Goal: Task Accomplishment & Management: Complete application form

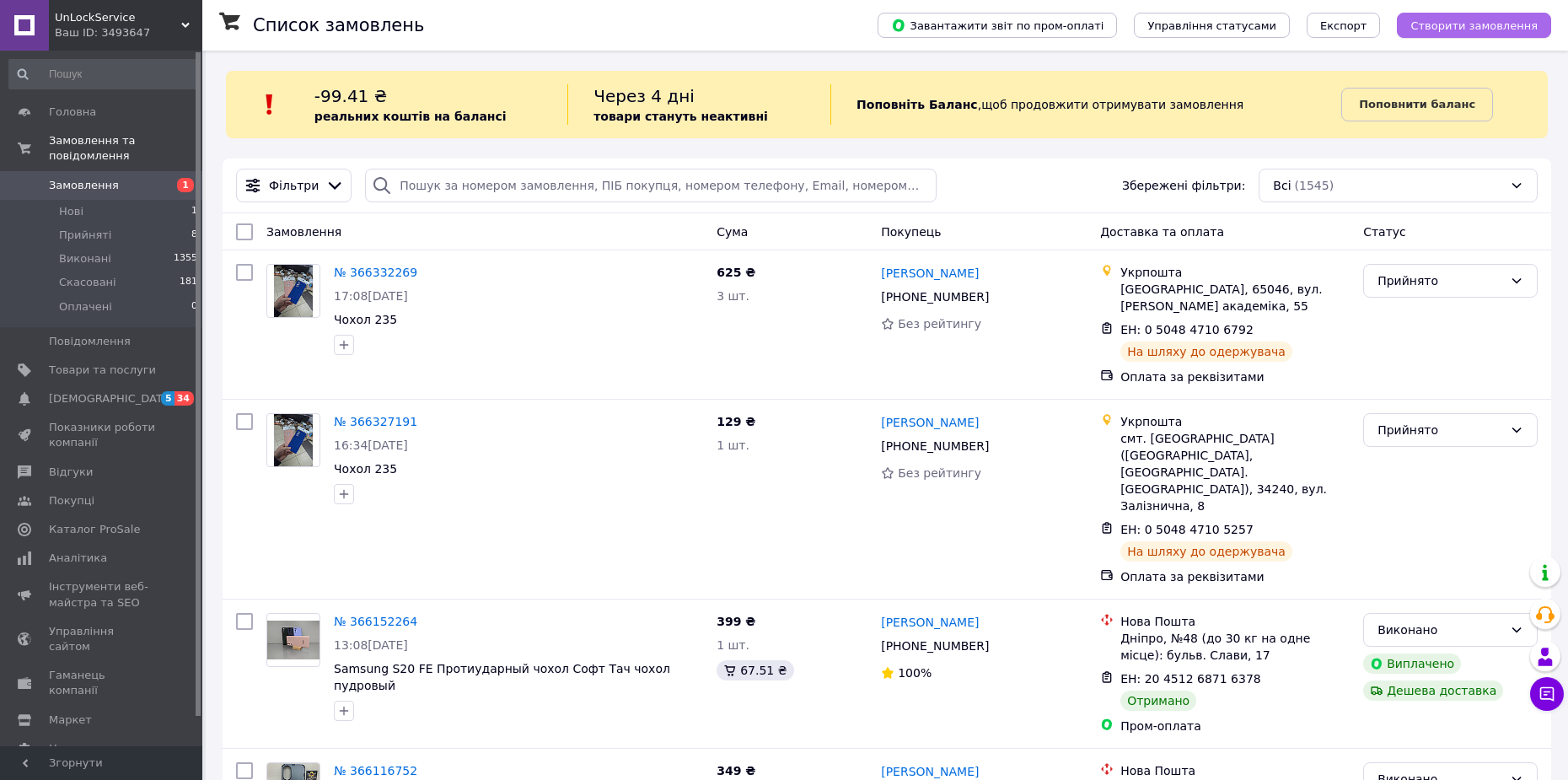
click at [1498, 26] on span "Створити замовлення" at bounding box center [1474, 26] width 128 height 13
click at [1504, 22] on span "Створити замовлення" at bounding box center [1474, 26] width 128 height 13
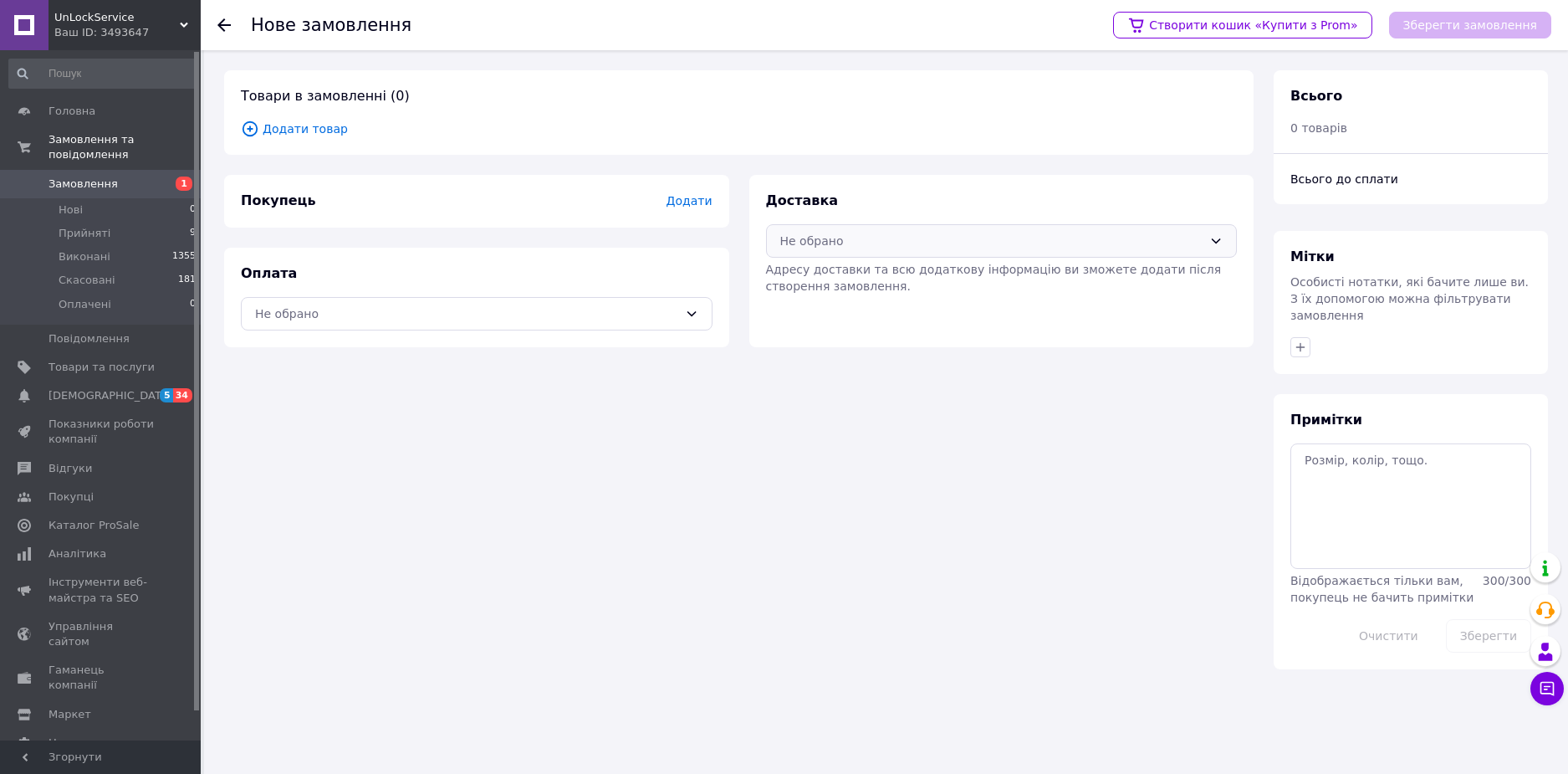
click at [993, 248] on div "Не обрано" at bounding box center [992, 241] width 423 height 19
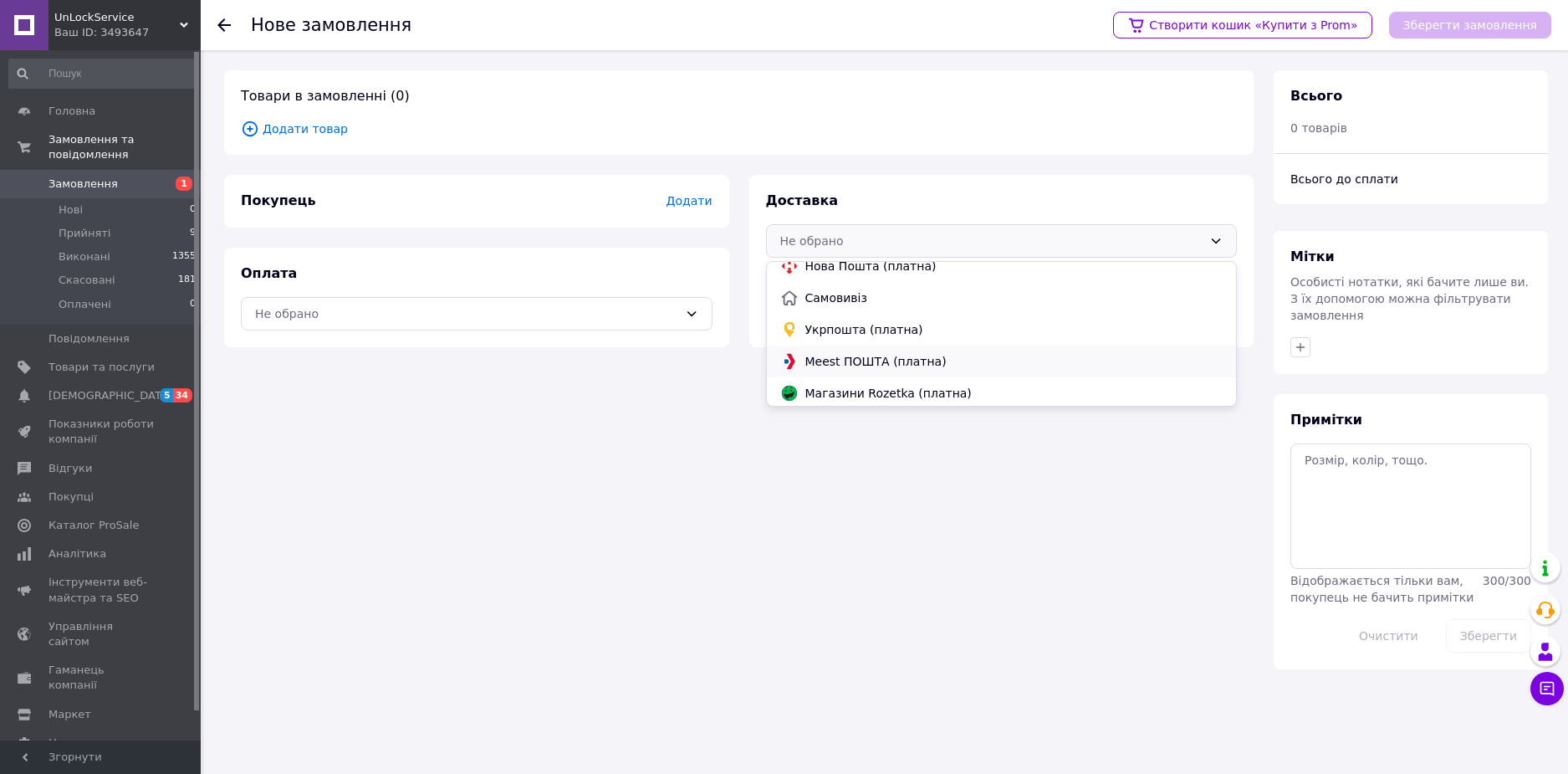
scroll to position [47, 0]
click at [897, 331] on span "Укрпошта (платна)" at bounding box center [1014, 327] width 418 height 17
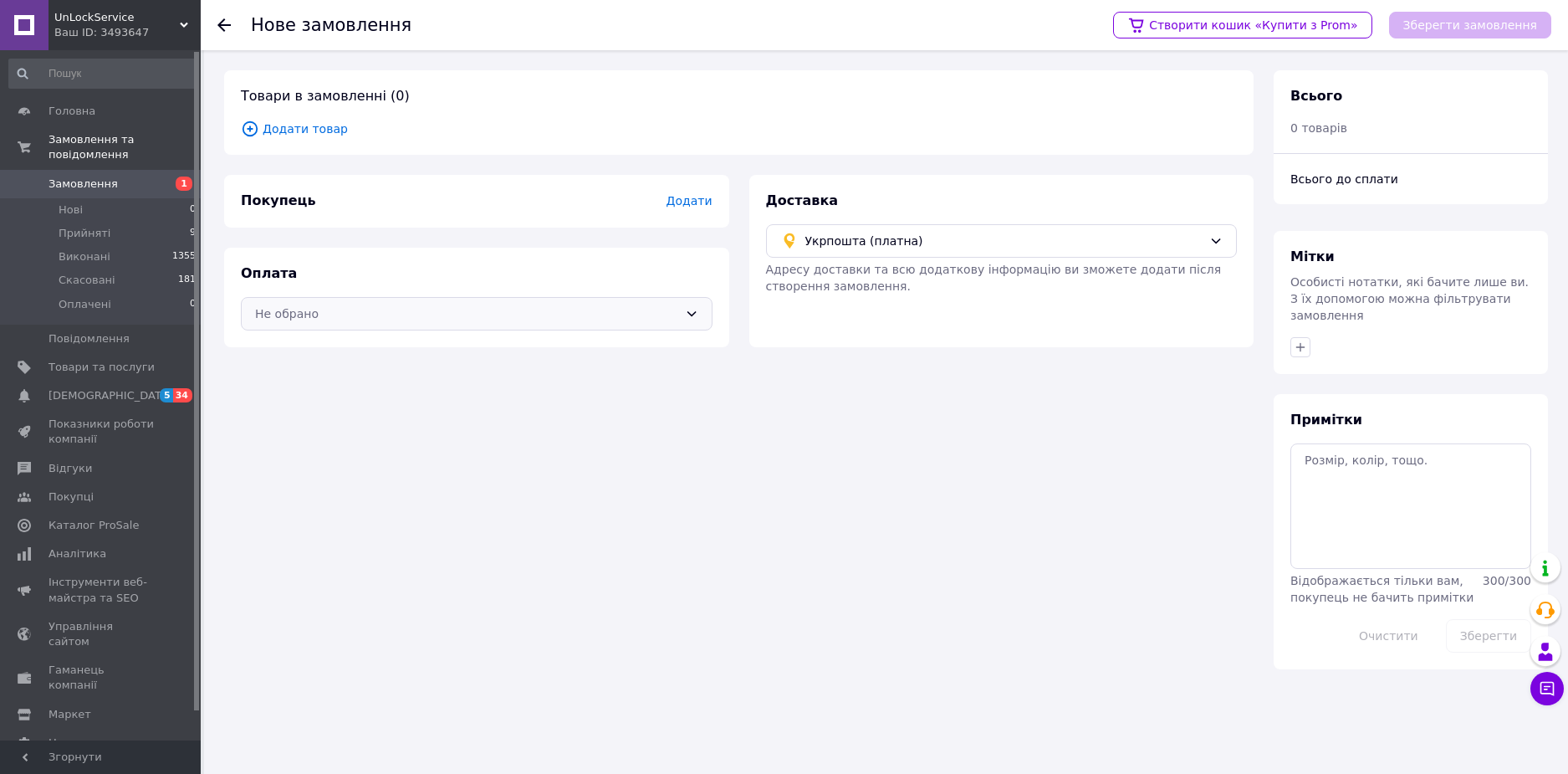
click at [694, 323] on div "Не обрано" at bounding box center [477, 313] width 472 height 33
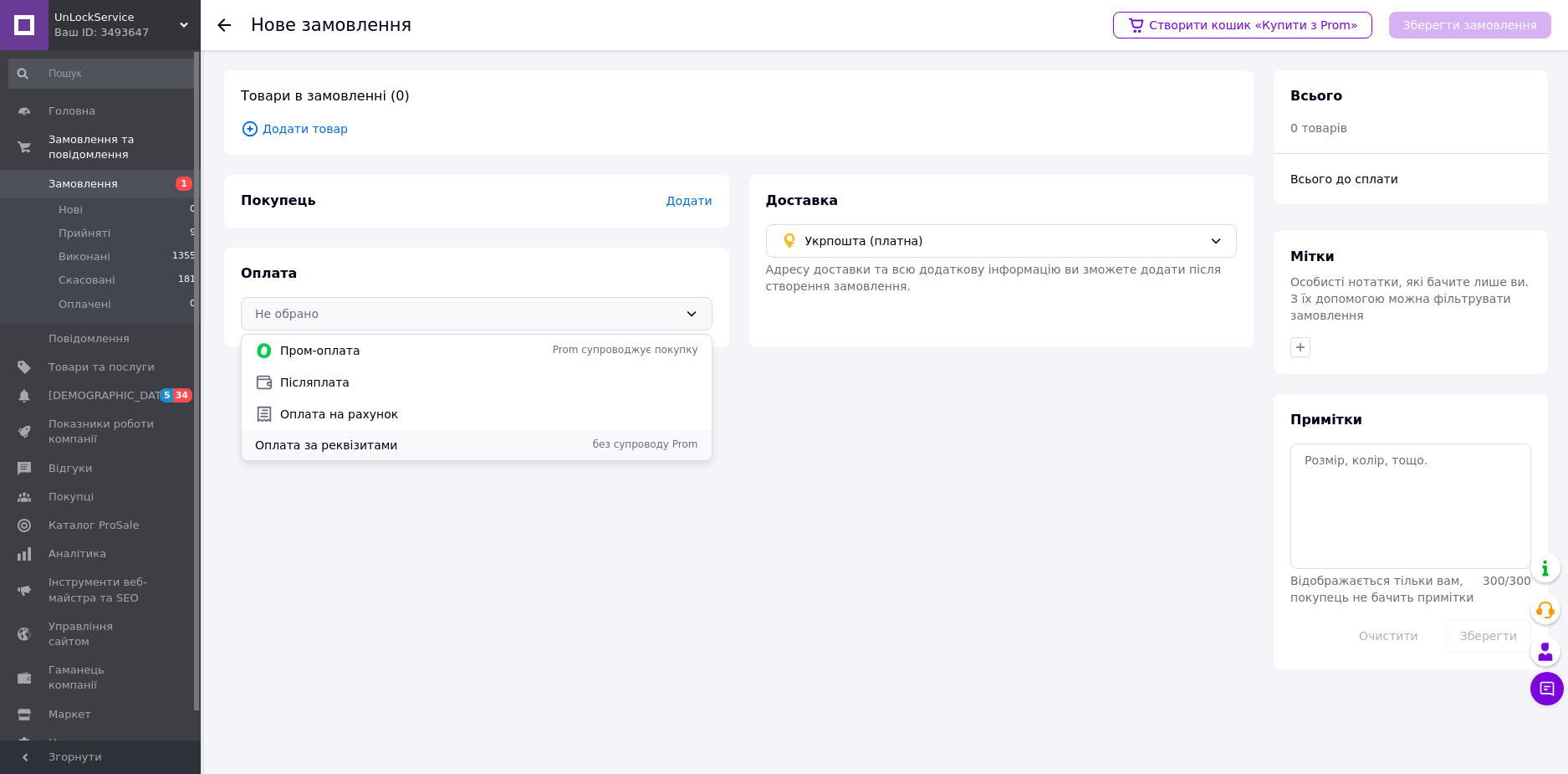
click at [605, 440] on span "без супроводу Prom" at bounding box center [611, 445] width 174 height 15
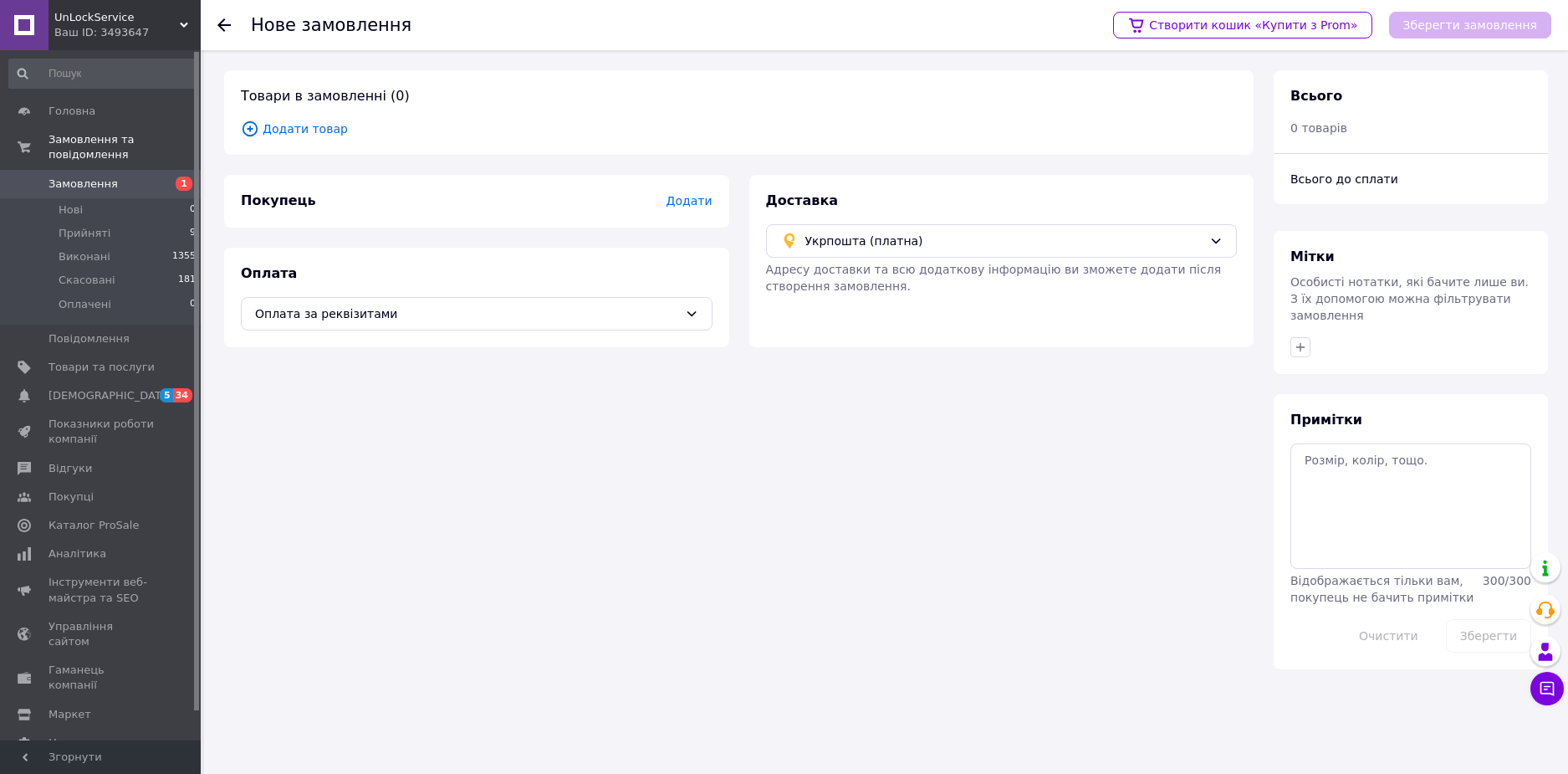
click at [688, 199] on span "Додати" at bounding box center [689, 201] width 46 height 14
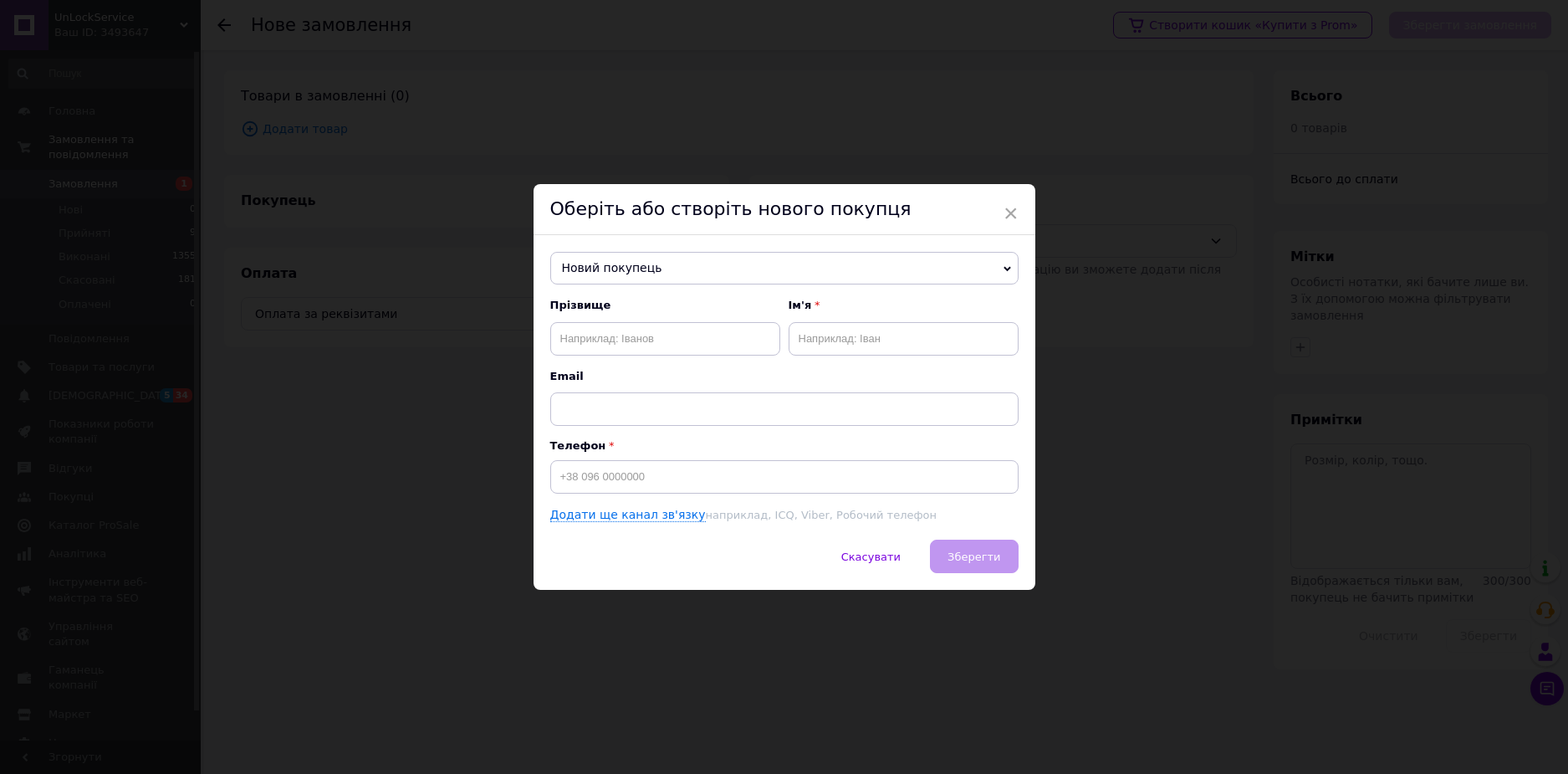
click at [652, 269] on span "Новий покупець" at bounding box center [785, 268] width 469 height 33
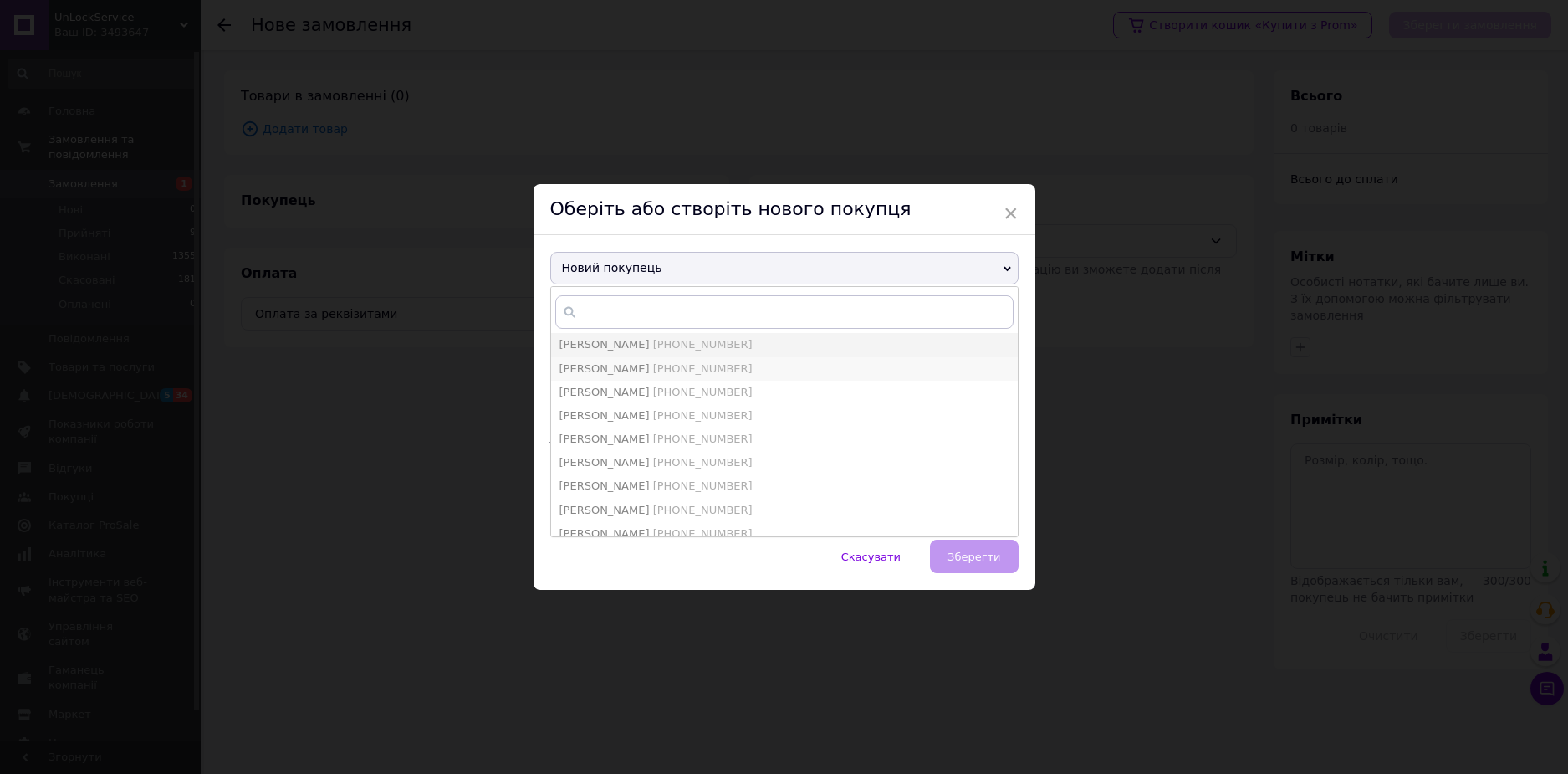
click at [623, 369] on span "[PERSON_NAME] [PHONE_NUMBER]" at bounding box center [657, 369] width 193 height 13
type input "[PERSON_NAME]"
type input "[PHONE_NUMBER]"
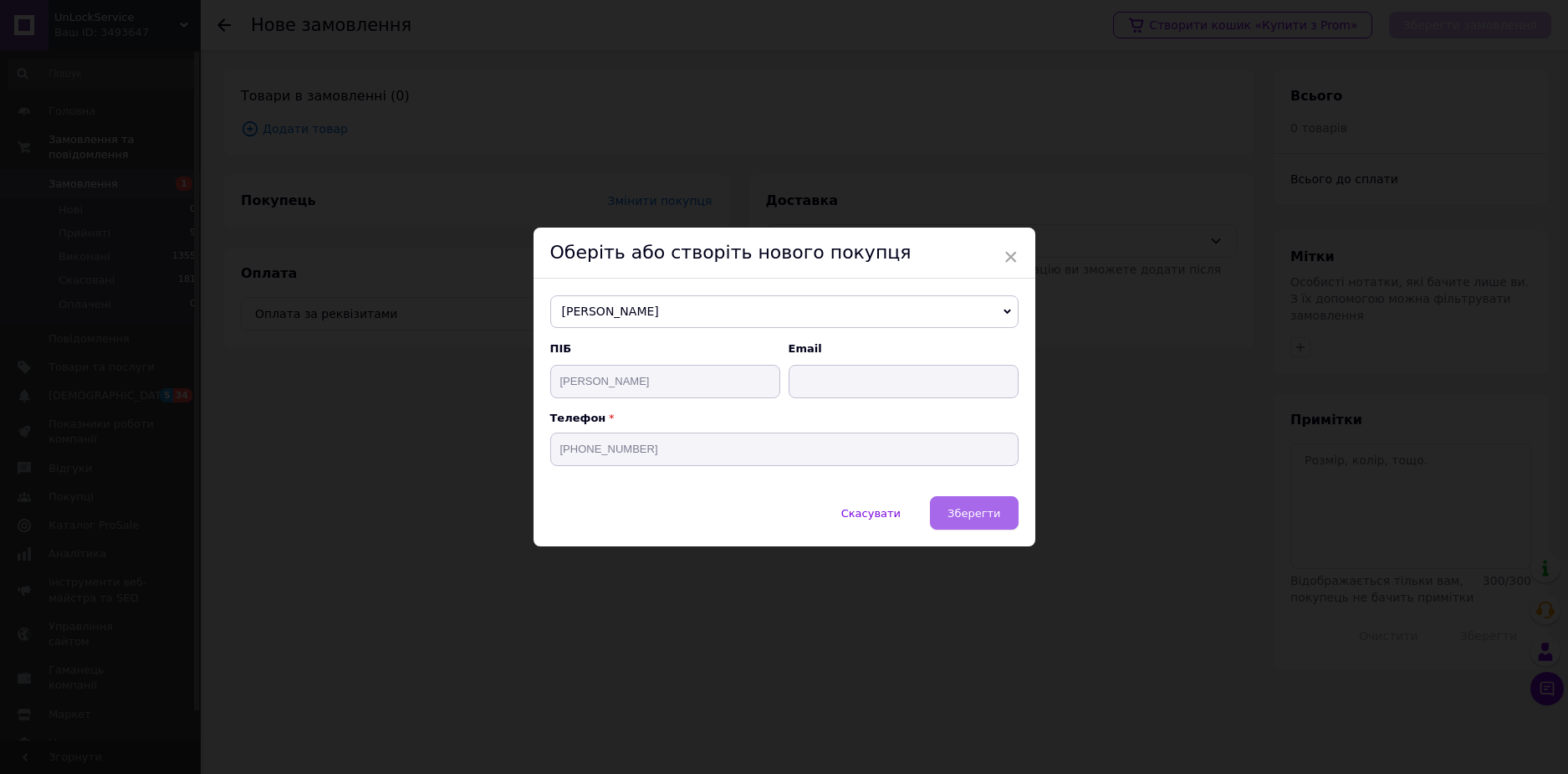
click at [956, 517] on span "Зберегти" at bounding box center [975, 513] width 53 height 13
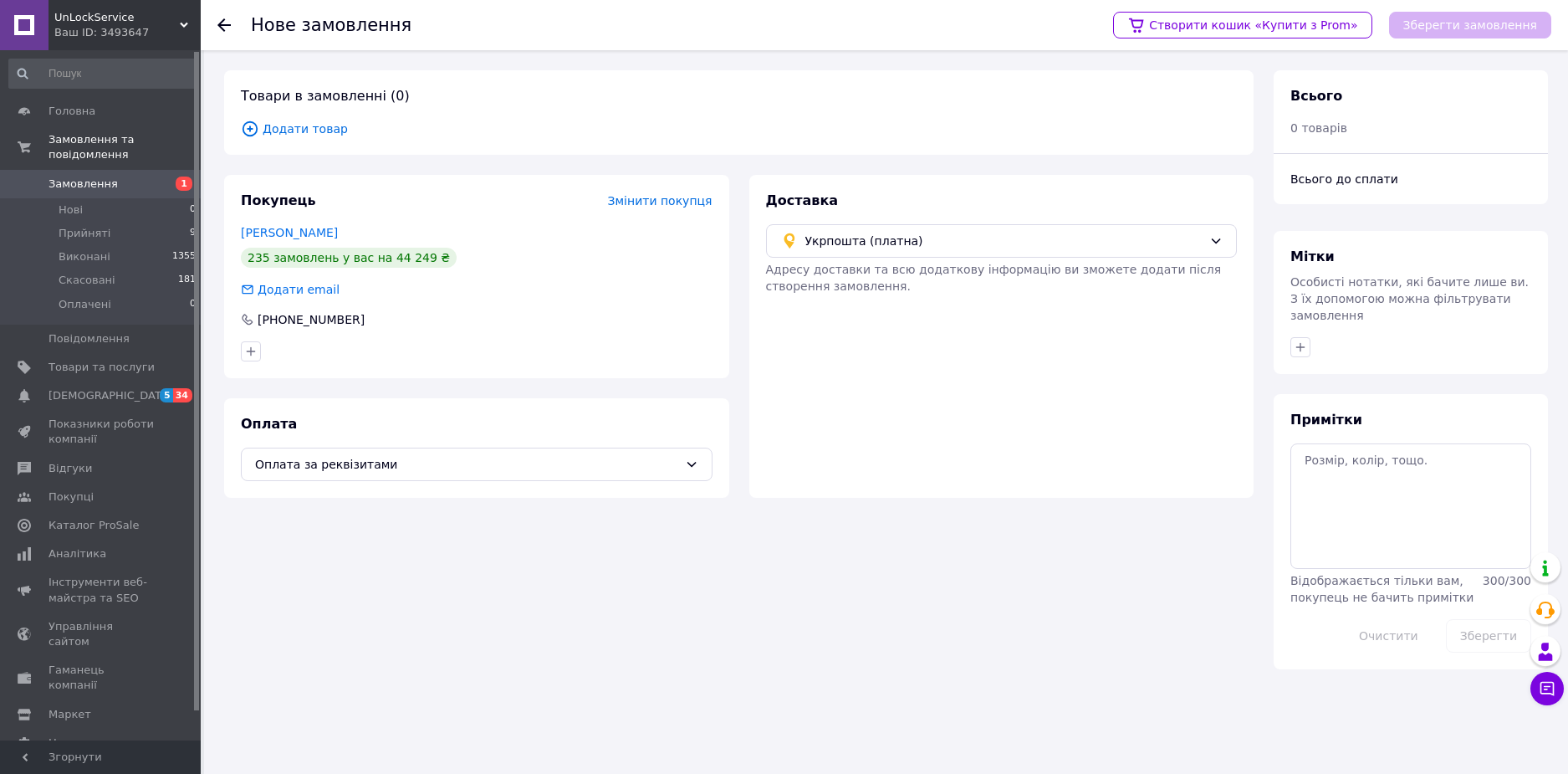
click at [327, 127] on span "Додати товар" at bounding box center [739, 129] width 996 height 19
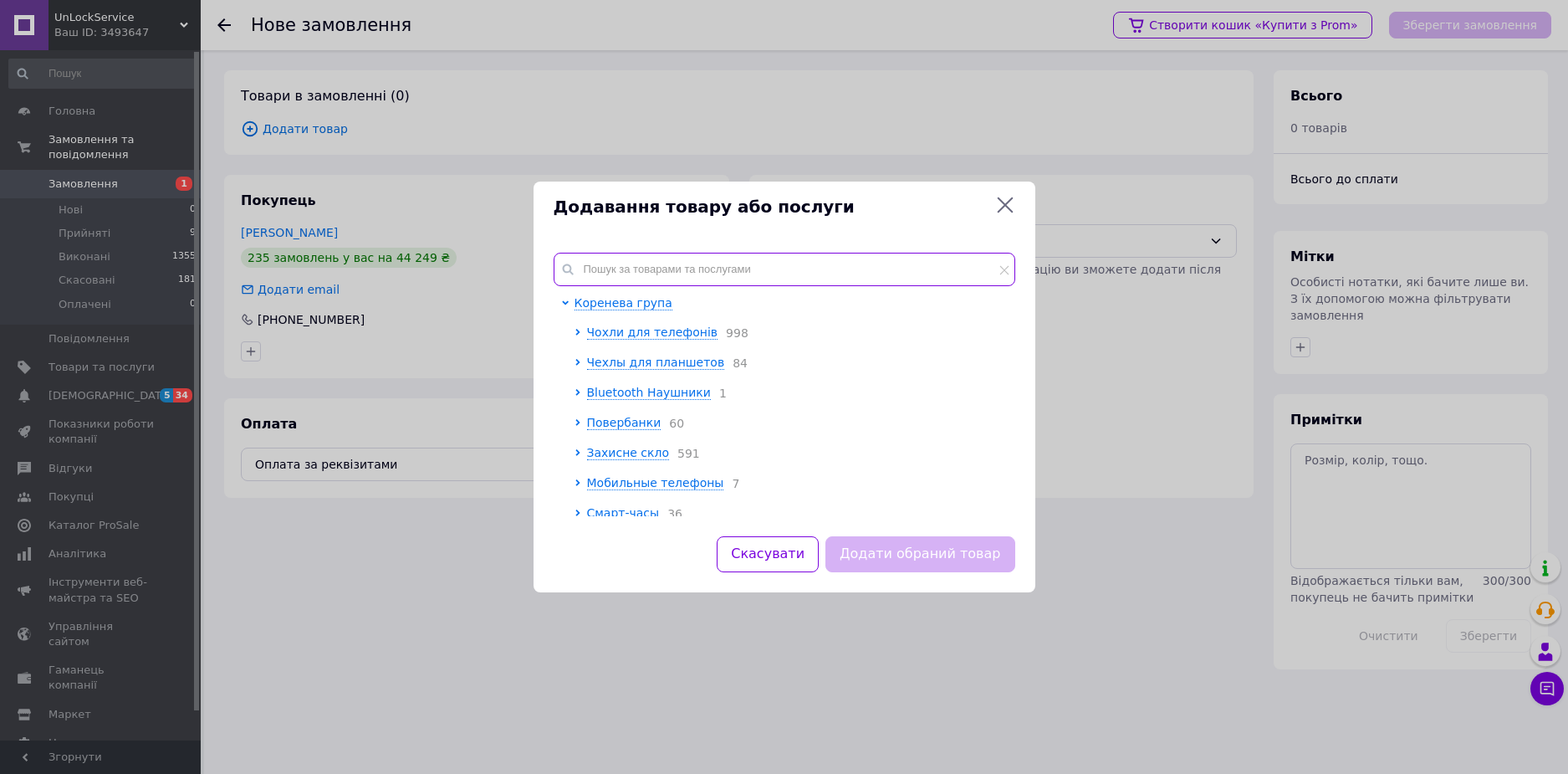
click at [643, 281] on input "text" at bounding box center [785, 269] width 462 height 33
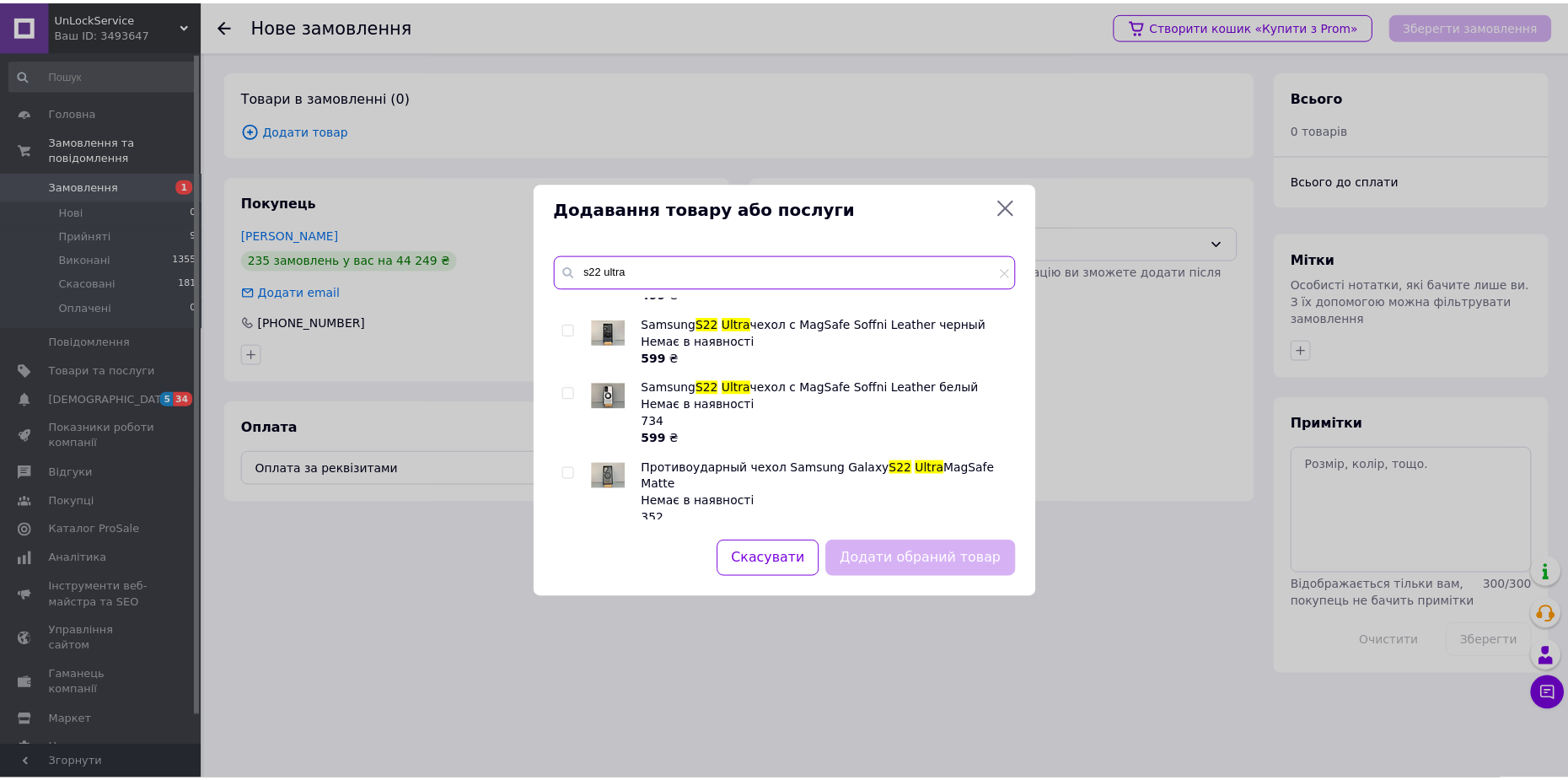
scroll to position [434, 0]
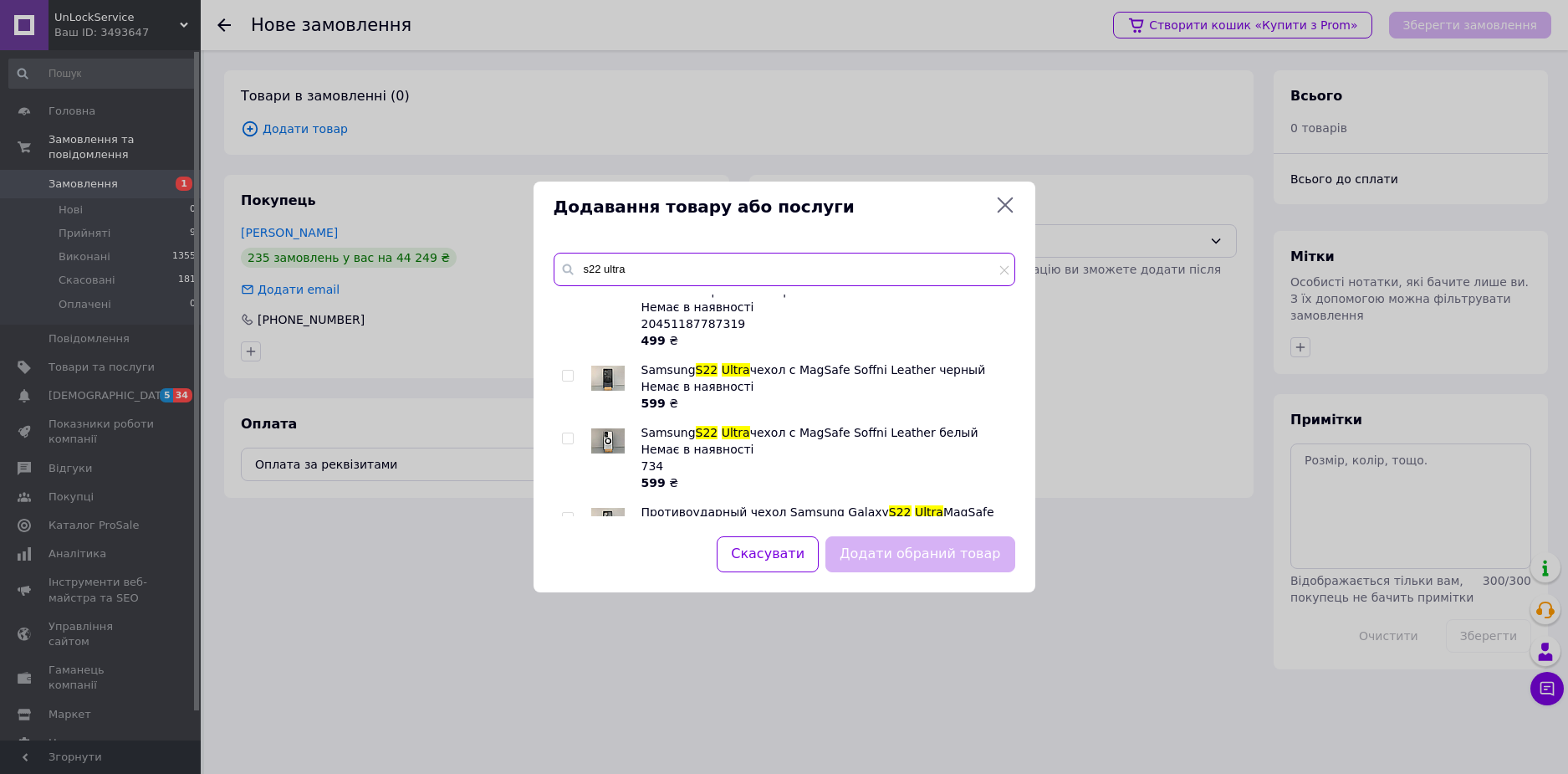
type input "s22 ultra"
click at [567, 440] on input "checkbox" at bounding box center [567, 439] width 11 height 11
checkbox input "true"
click at [988, 561] on button "Додати обраний товар" at bounding box center [920, 554] width 189 height 36
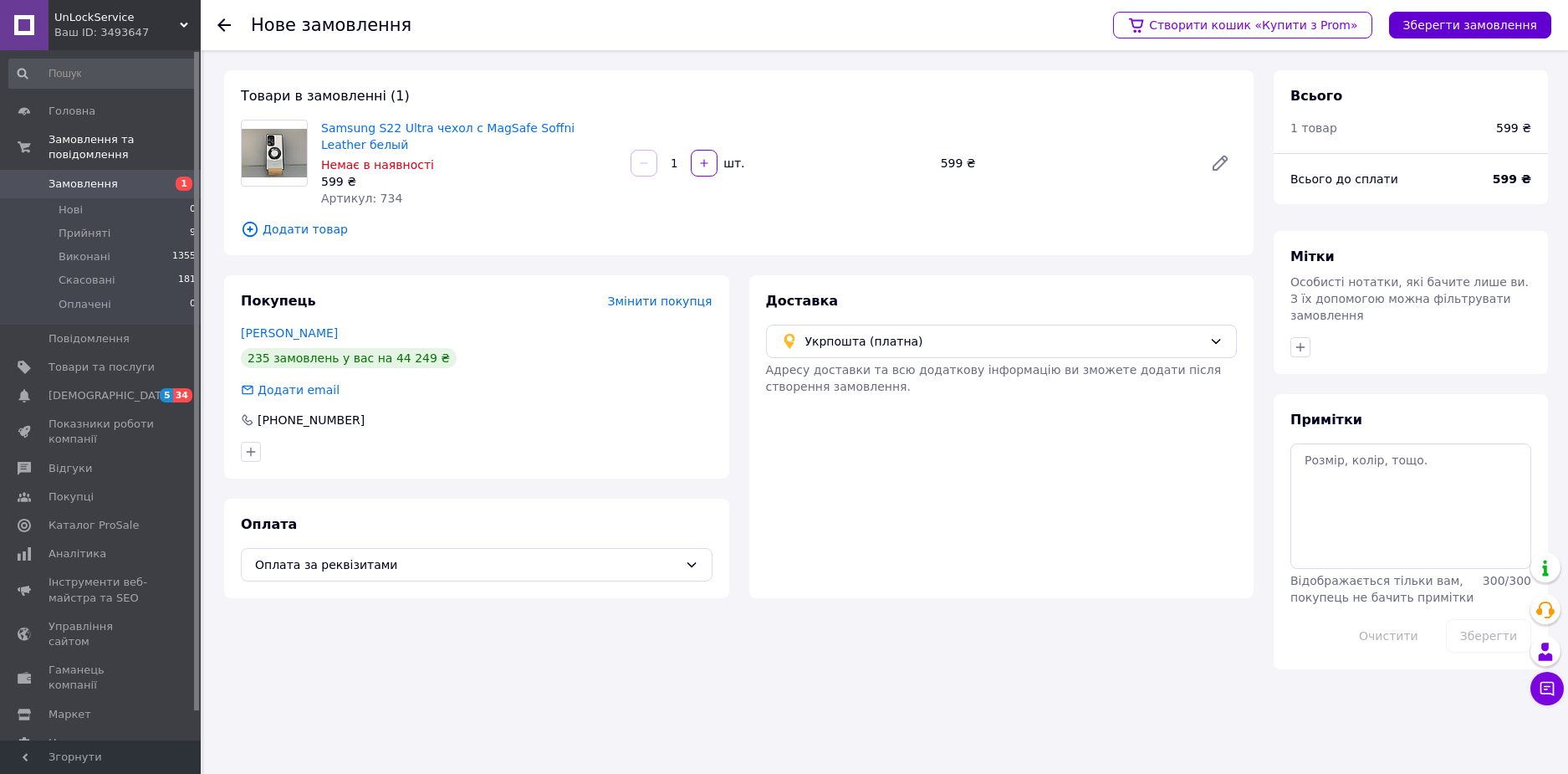
click at [1472, 26] on button "Зберегти замовлення" at bounding box center [1471, 25] width 162 height 27
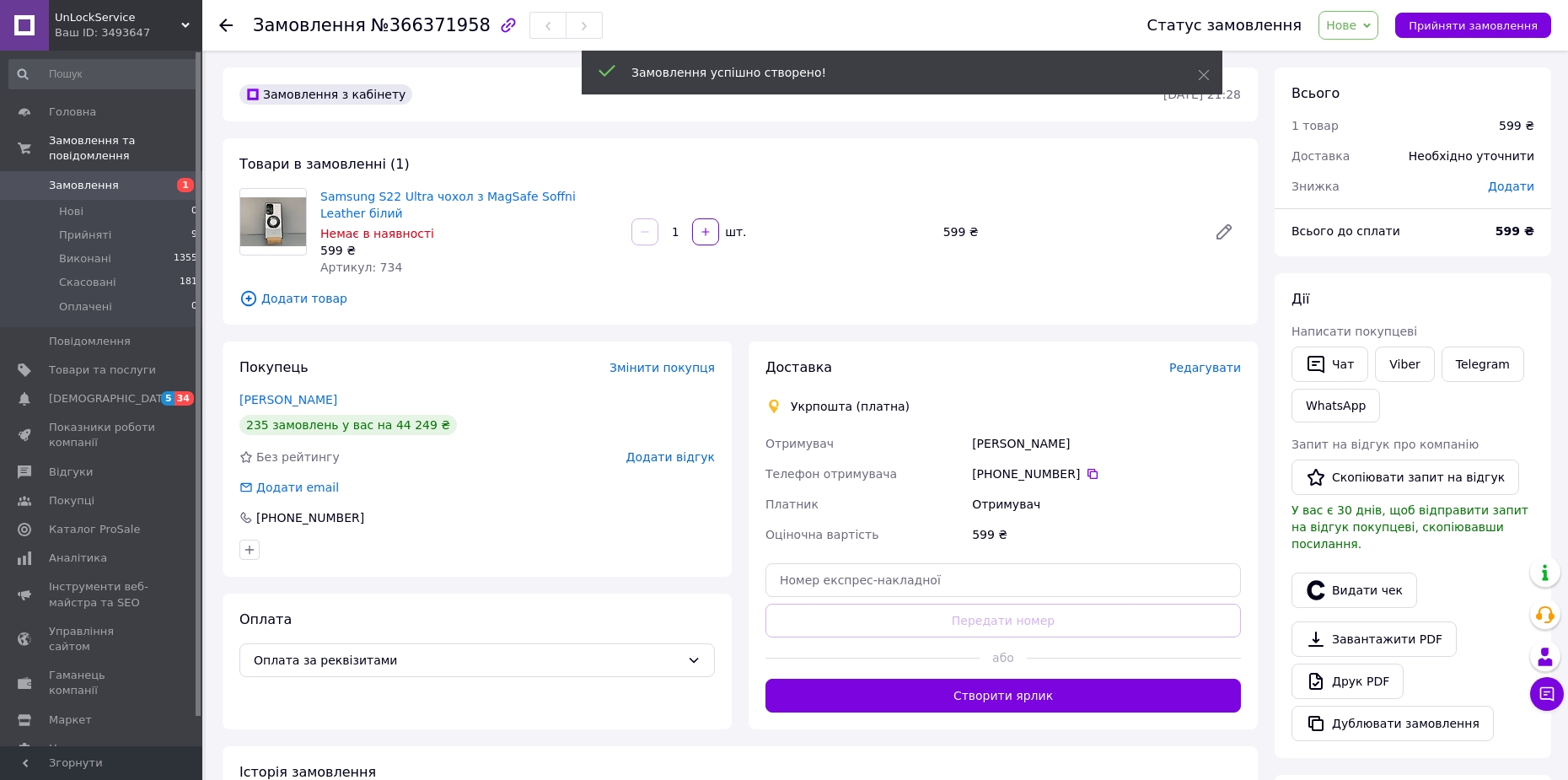
click at [292, 296] on span "Додати товар" at bounding box center [740, 299] width 1001 height 19
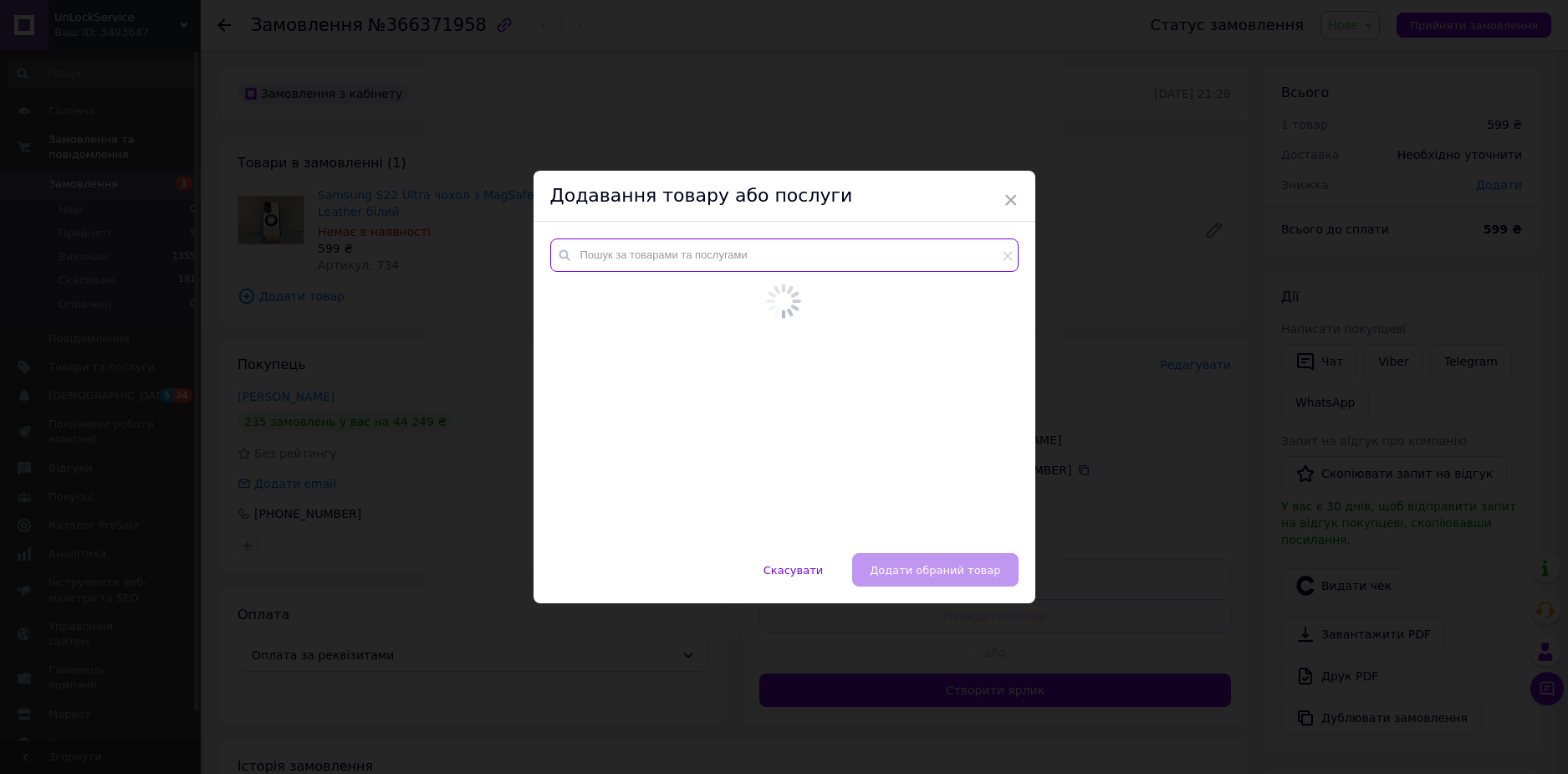
click at [628, 265] on input "text" at bounding box center [785, 255] width 469 height 33
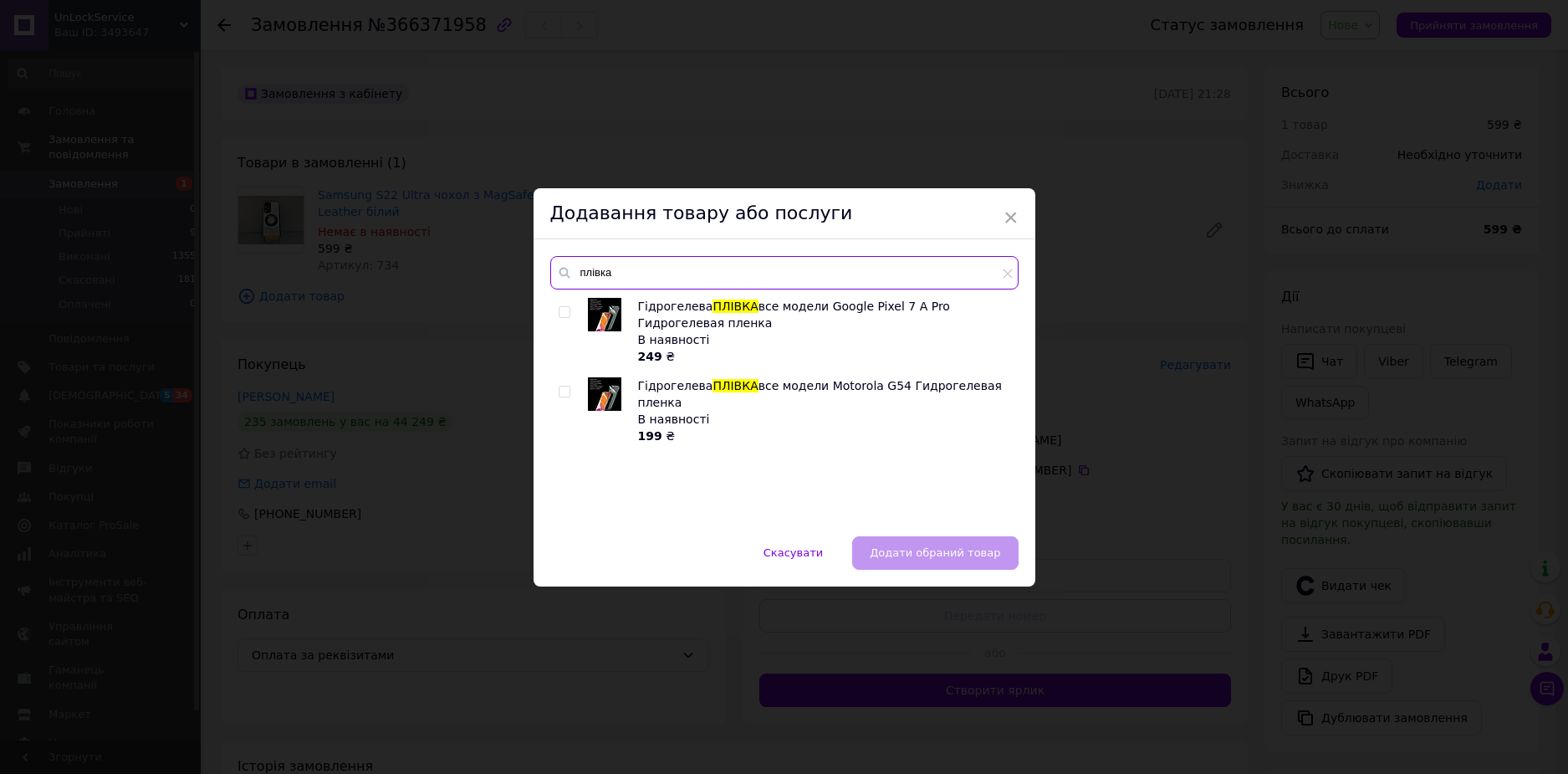
type input "плівка"
click at [569, 384] on div at bounding box center [568, 411] width 17 height 67
click at [564, 392] on input "checkbox" at bounding box center [564, 392] width 11 height 11
checkbox input "true"
click at [950, 547] on span "Додати обраний товар" at bounding box center [935, 552] width 131 height 13
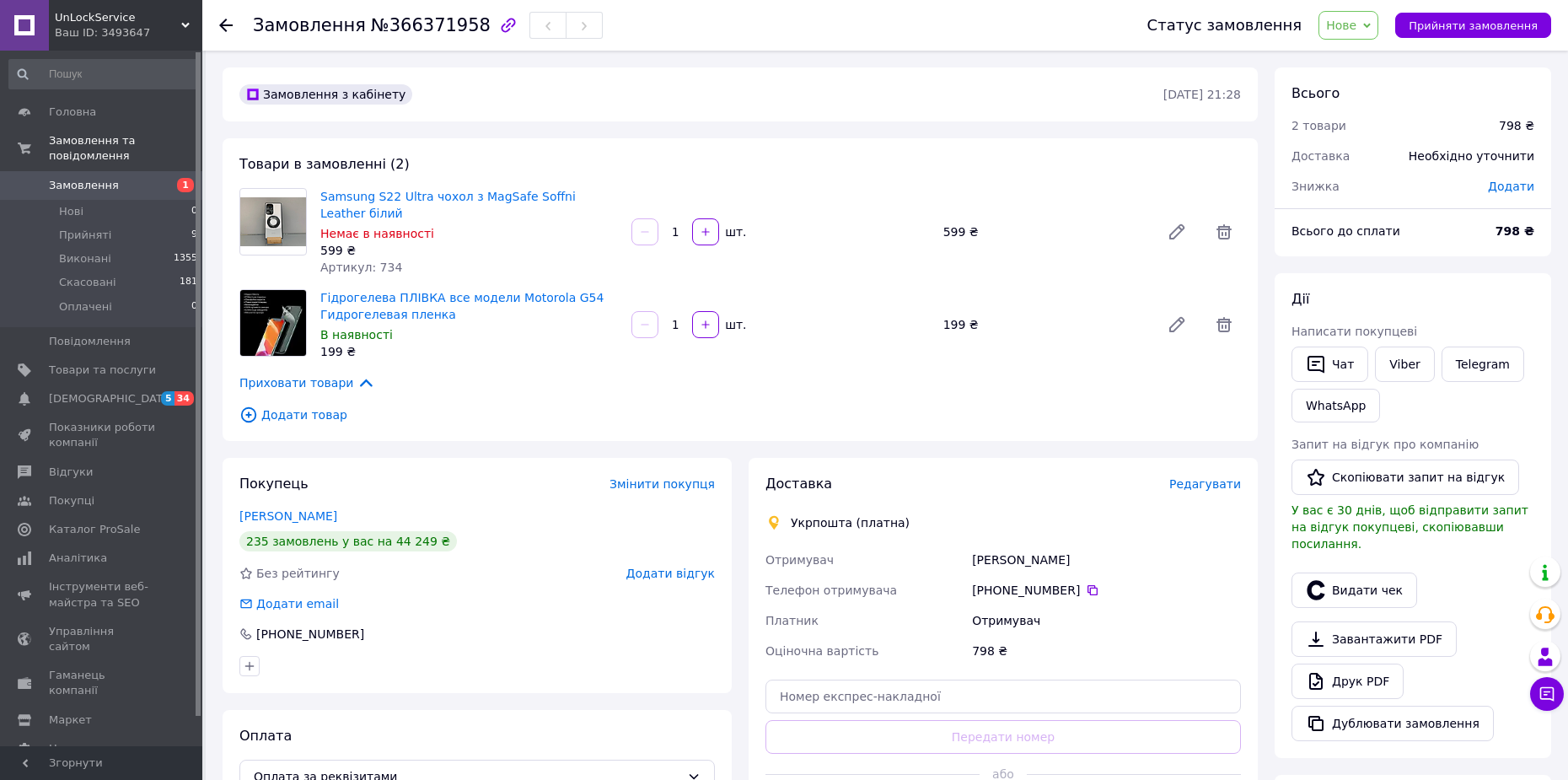
click at [1504, 190] on span "Додати" at bounding box center [1511, 186] width 47 height 14
click at [1384, 257] on input "text" at bounding box center [1395, 254] width 99 height 34
type input "48"
click at [1501, 297] on button "Зберегти" at bounding box center [1478, 302] width 84 height 34
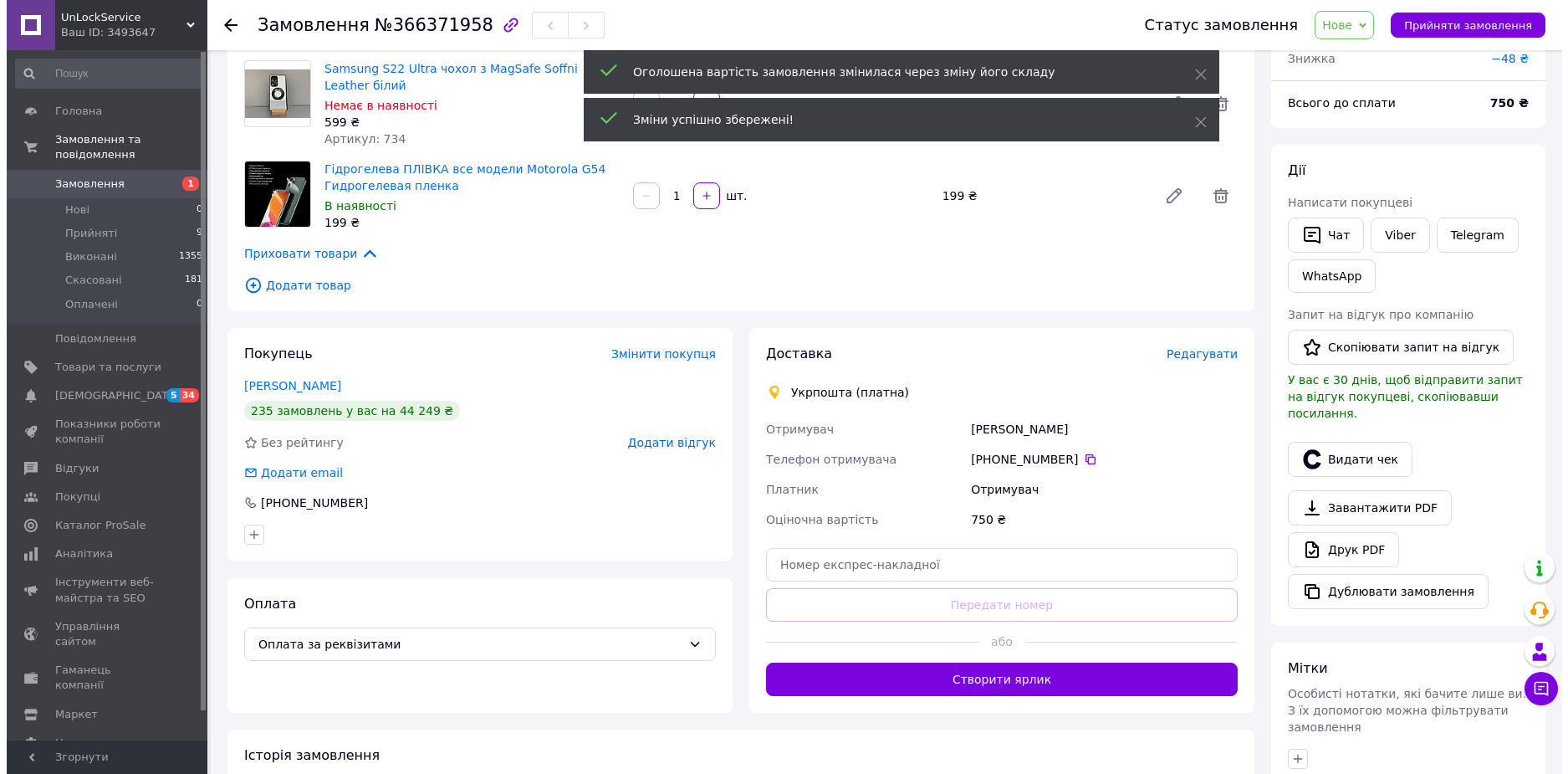
scroll to position [84, 0]
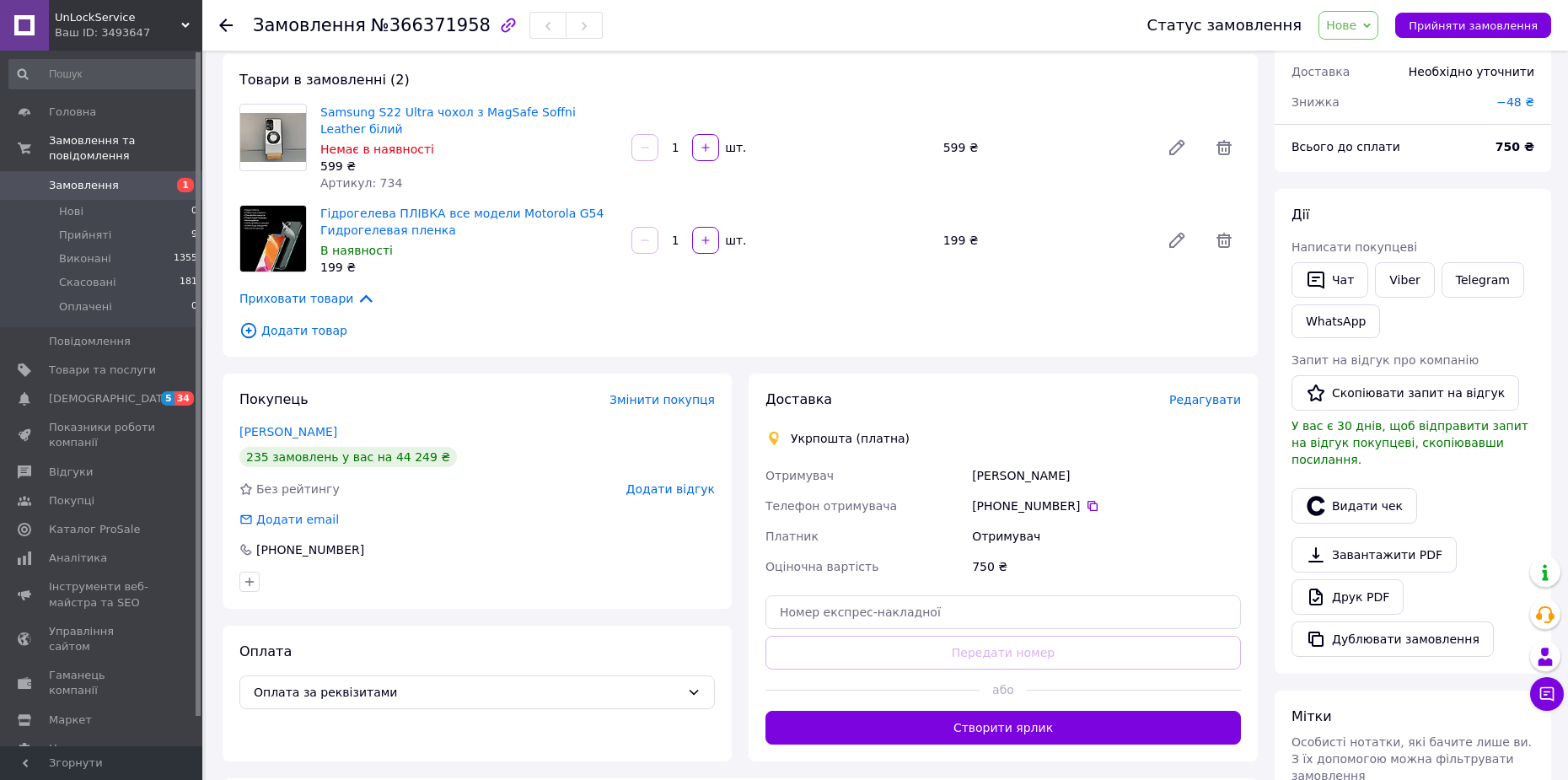
click at [1211, 407] on span "Редагувати" at bounding box center [1204, 400] width 72 height 14
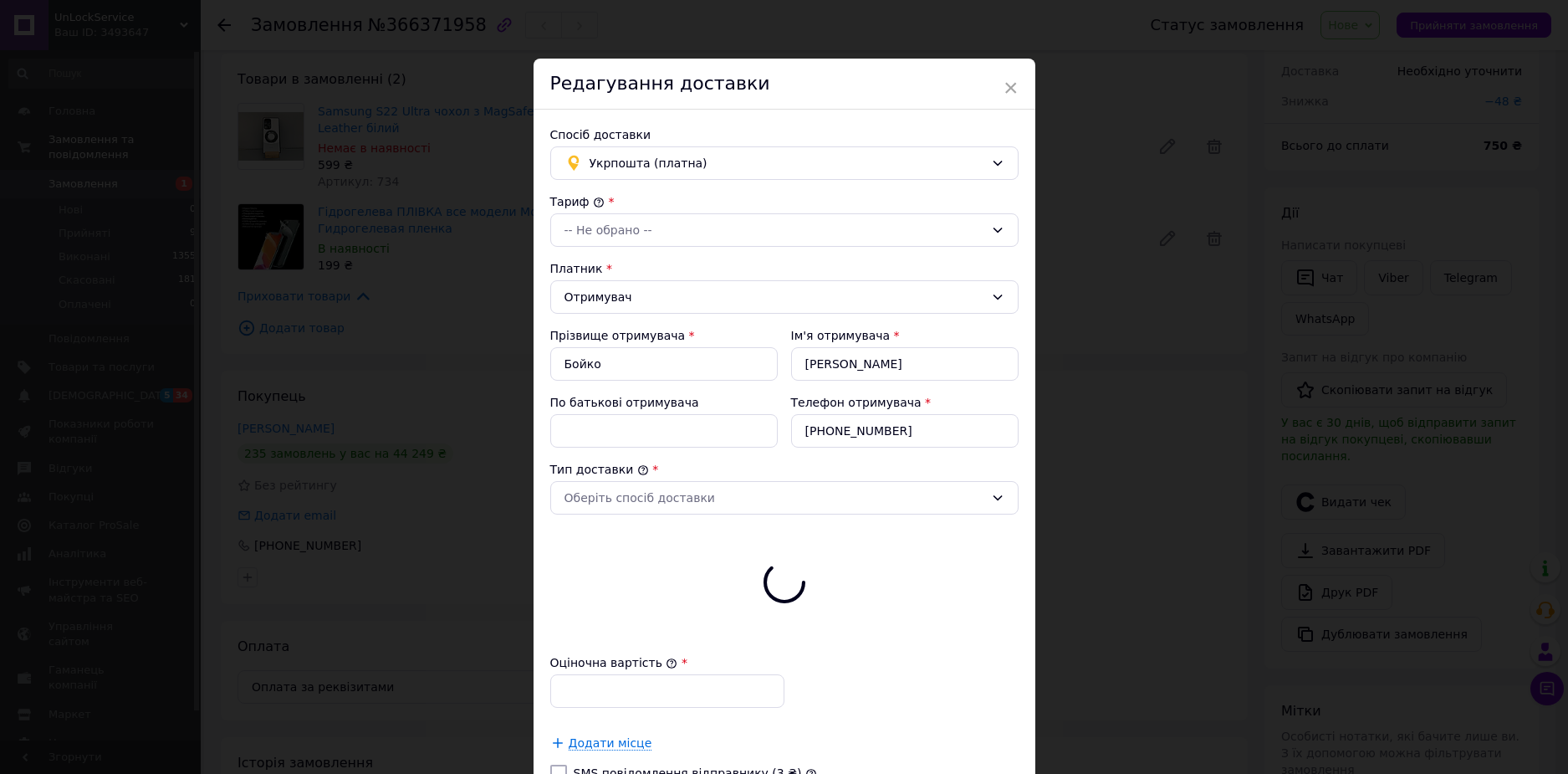
type input "750"
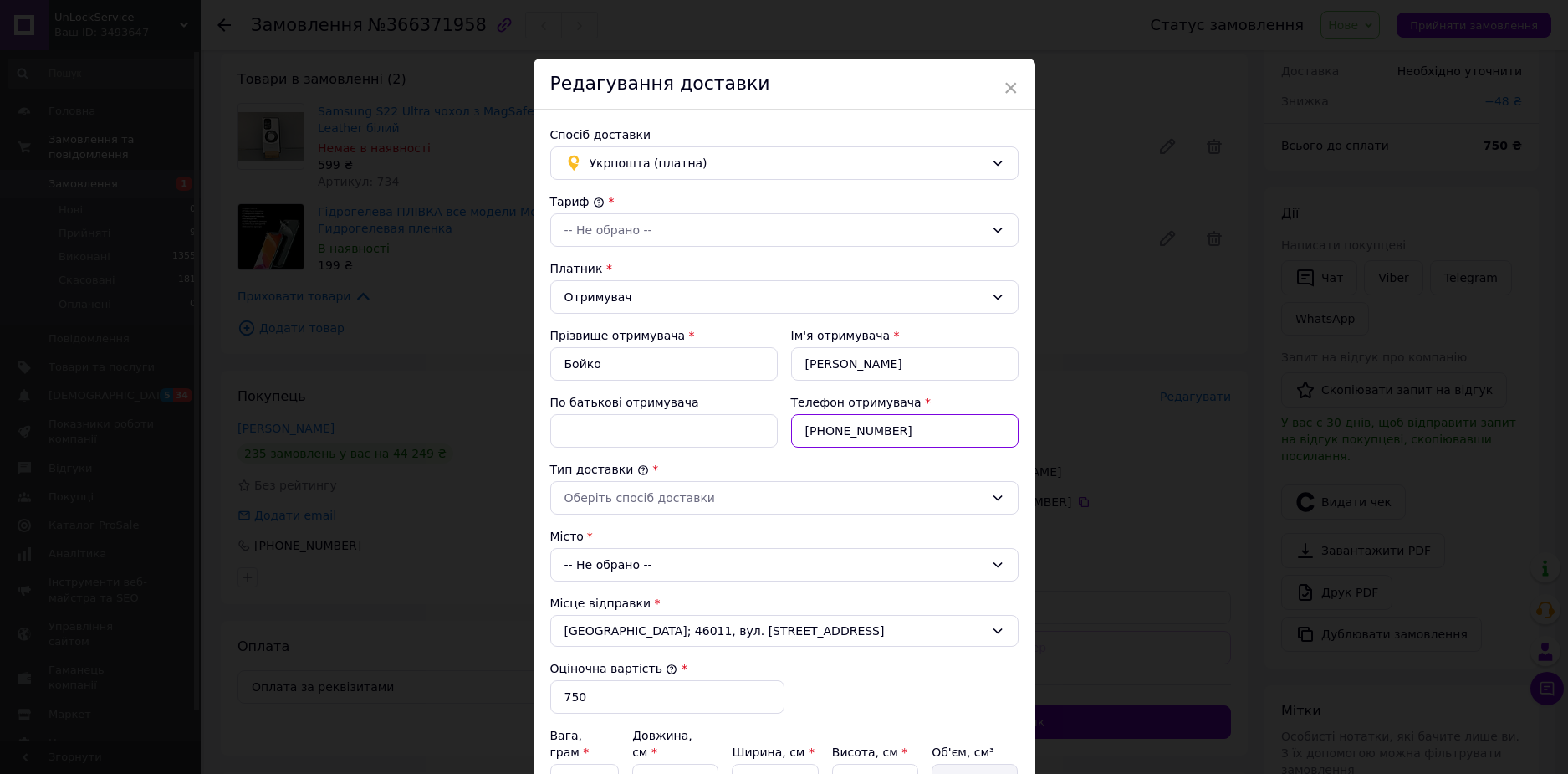
drag, startPoint x: 886, startPoint y: 432, endPoint x: 823, endPoint y: 433, distance: 63.0
click at [823, 433] on input "[PHONE_NUMBER]" at bounding box center [905, 430] width 227 height 33
paste input "31211220"
type input "[PHONE_NUMBER]"
click at [640, 227] on div "-- Не обрано --" at bounding box center [774, 230] width 420 height 19
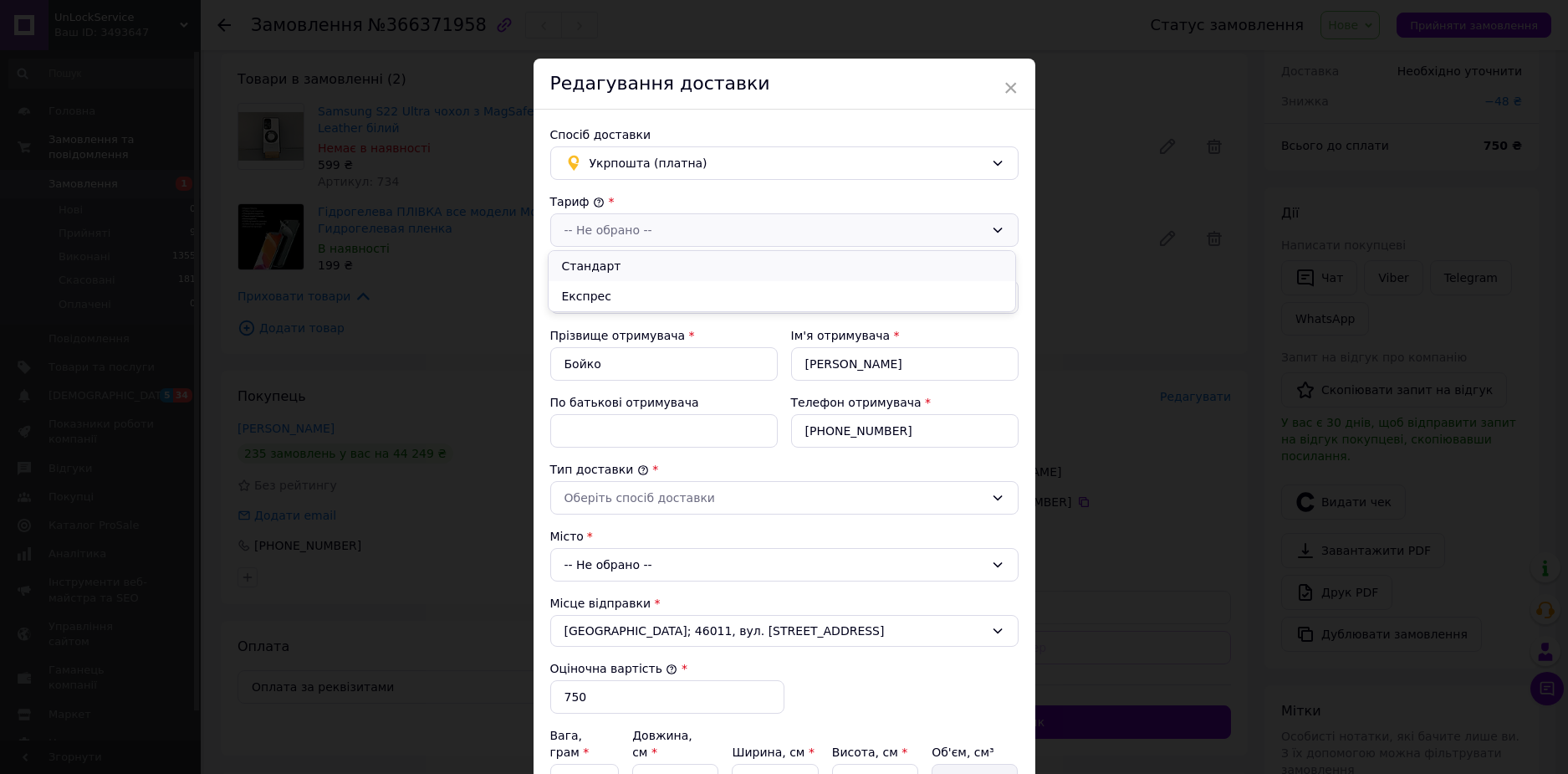
click at [625, 266] on li "Стандарт" at bounding box center [782, 266] width 467 height 30
click at [641, 504] on div "Оберіть спосіб доставки" at bounding box center [774, 498] width 420 height 19
click at [644, 538] on li "Склад - склад" at bounding box center [782, 534] width 467 height 30
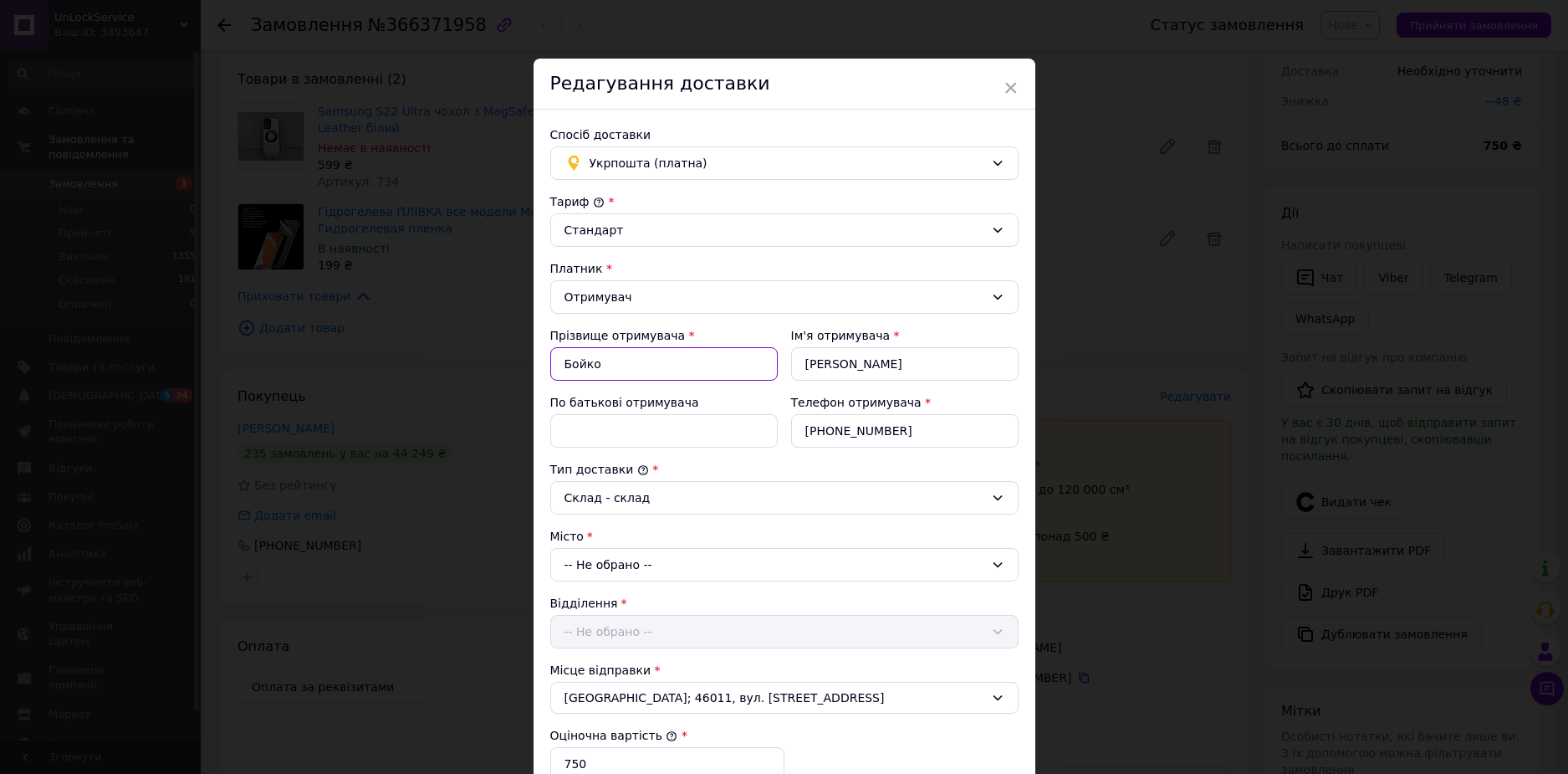
drag, startPoint x: 619, startPoint y: 368, endPoint x: 556, endPoint y: 368, distance: 63.0
click at [556, 368] on input "Бойко" at bounding box center [664, 363] width 227 height 33
paste input ".[PERSON_NAME]"
type input ".[PERSON_NAME]"
drag, startPoint x: 877, startPoint y: 362, endPoint x: 787, endPoint y: 370, distance: 90.4
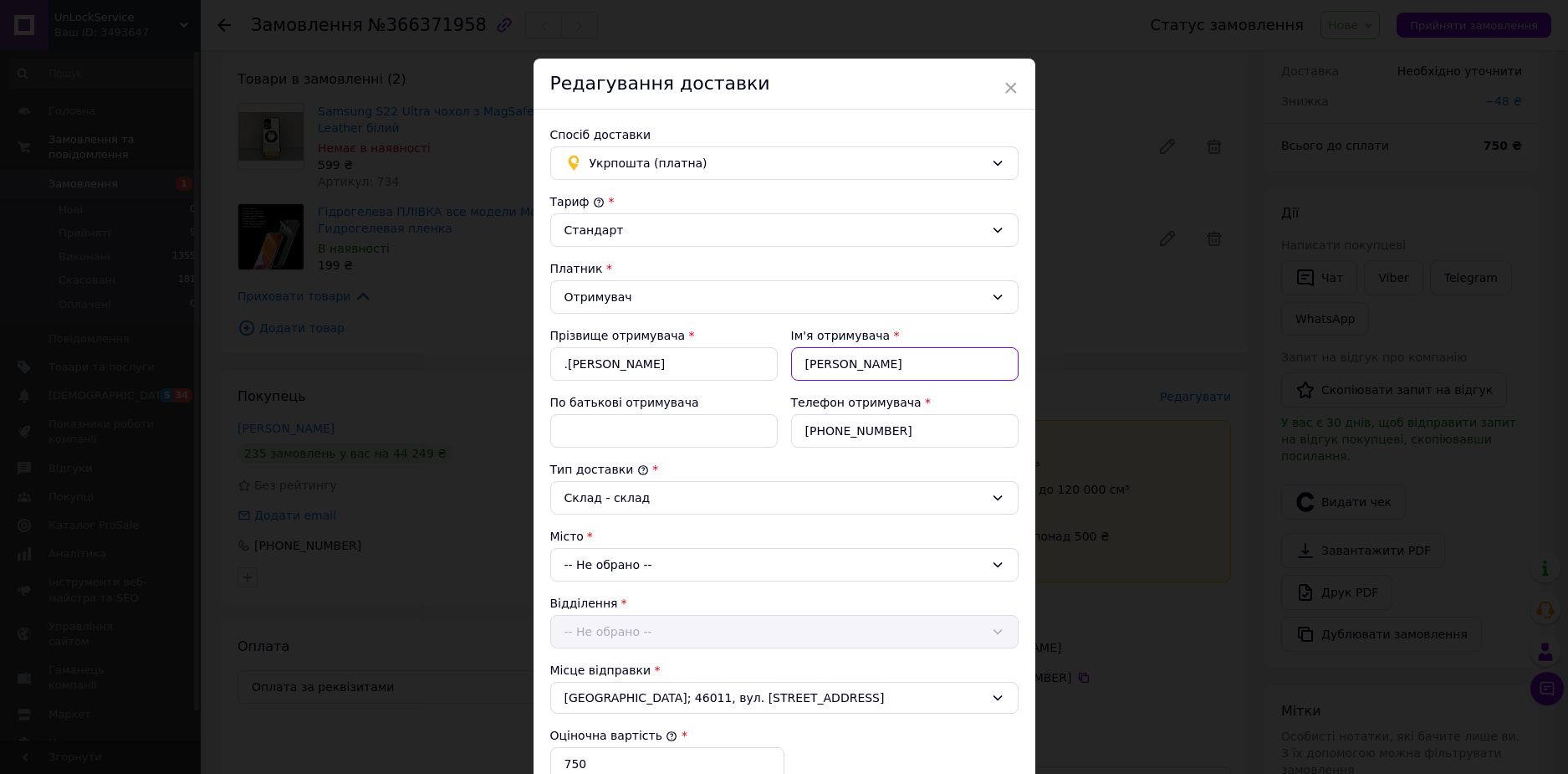
click at [787, 370] on div "Ім'я отримувача * [PERSON_NAME]" at bounding box center [905, 354] width 241 height 67
paste input ".[PERSON_NAME]"
type input ".[PERSON_NAME]"
click at [668, 420] on input "По батькові отримувача" at bounding box center [664, 430] width 227 height 33
paste input ".[PERSON_NAME]"
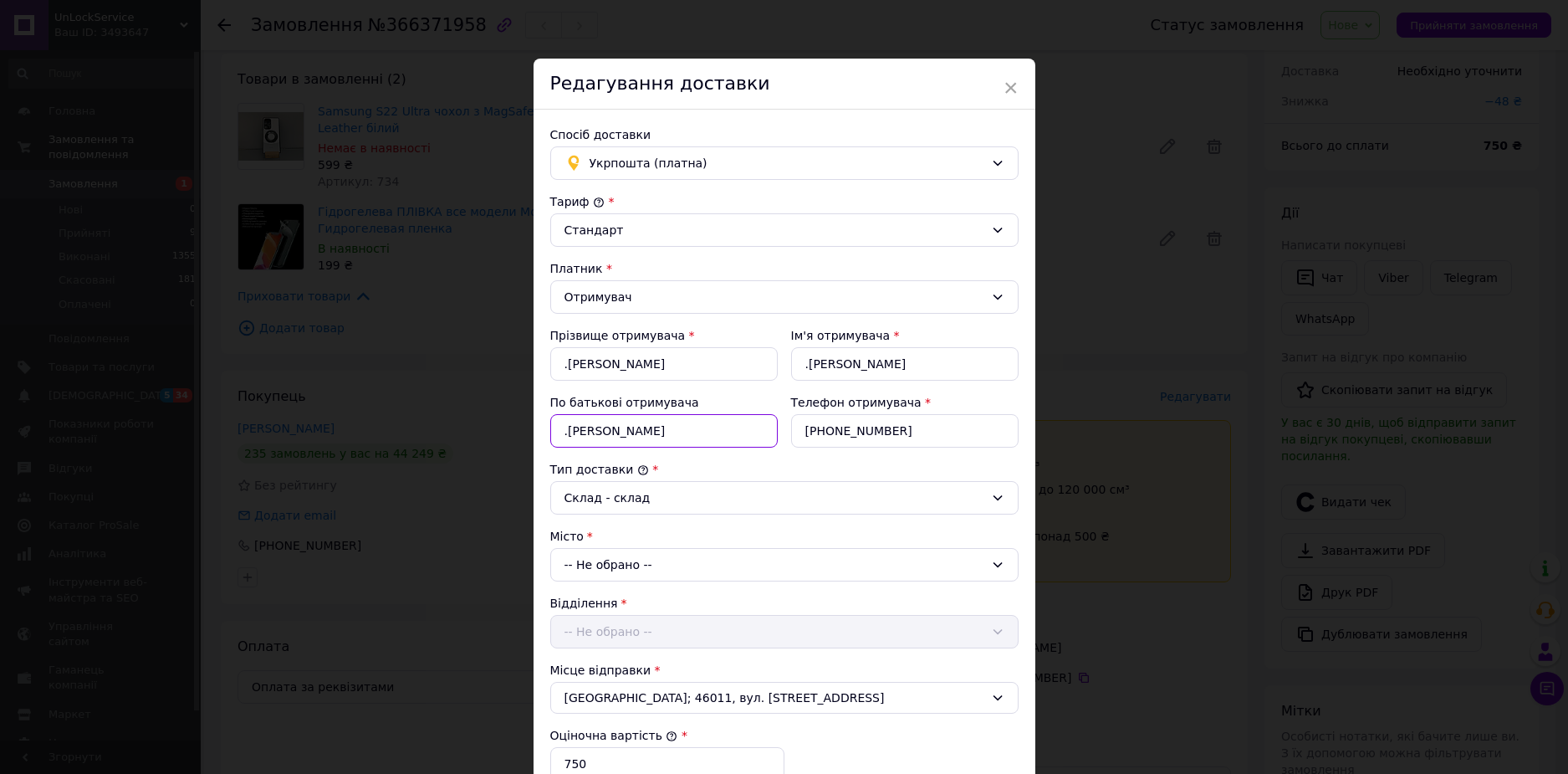
drag, startPoint x: 663, startPoint y: 433, endPoint x: 556, endPoint y: 424, distance: 107.4
click at [556, 424] on input ".[PERSON_NAME]" at bounding box center [664, 430] width 227 height 33
type input "[PERSON_NAME]"
click at [900, 360] on input ".[PERSON_NAME]" at bounding box center [905, 363] width 227 height 33
click at [913, 364] on input ".[PERSON_NAME]" at bounding box center [905, 363] width 227 height 33
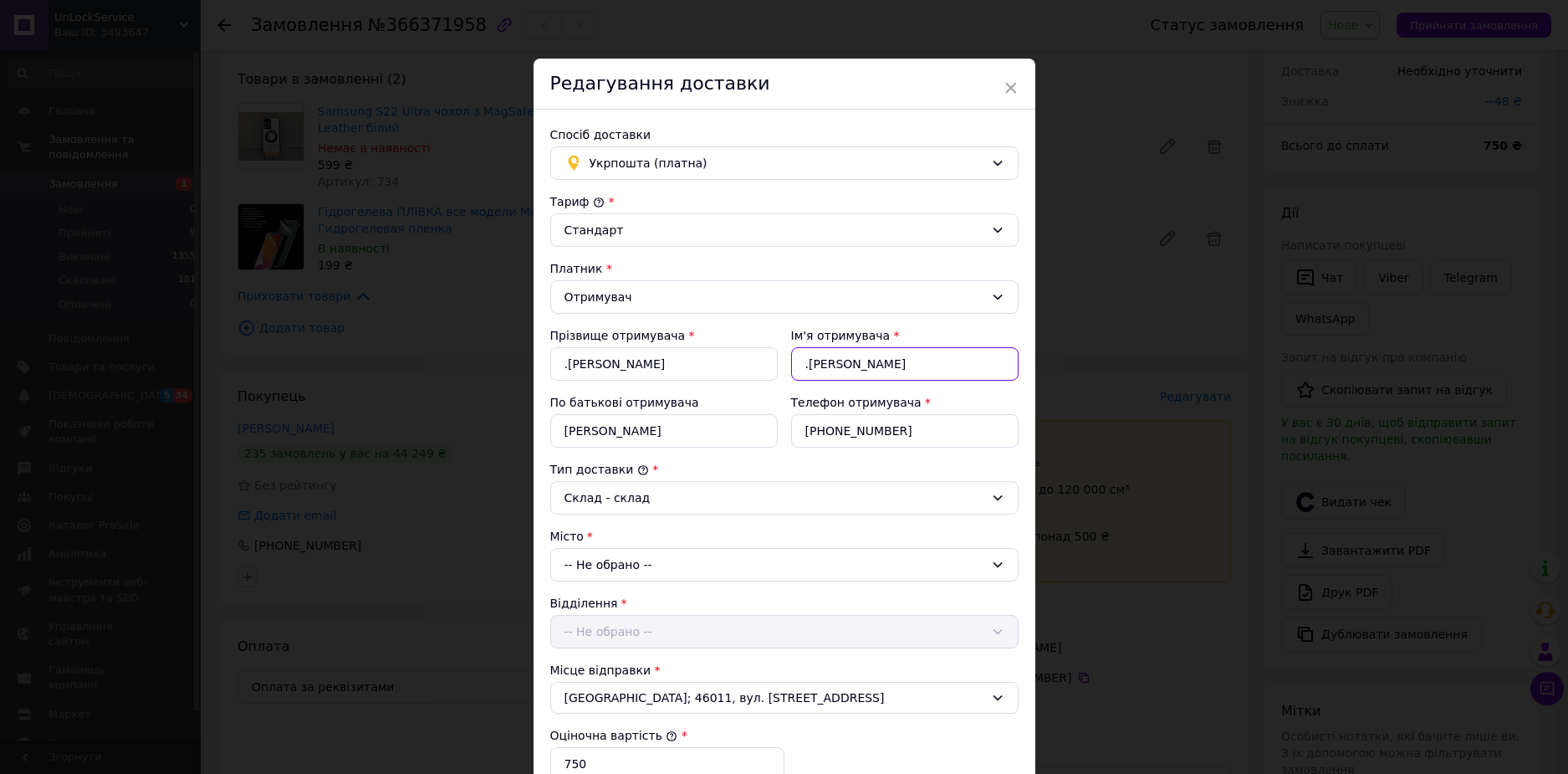
drag, startPoint x: 905, startPoint y: 365, endPoint x: 1046, endPoint y: 368, distance: 141.0
click at [1046, 368] on div "× Редагування доставки Спосіб доставки Укрпошта (платна) Тариф * Стандарт Платн…" at bounding box center [784, 387] width 1568 height 774
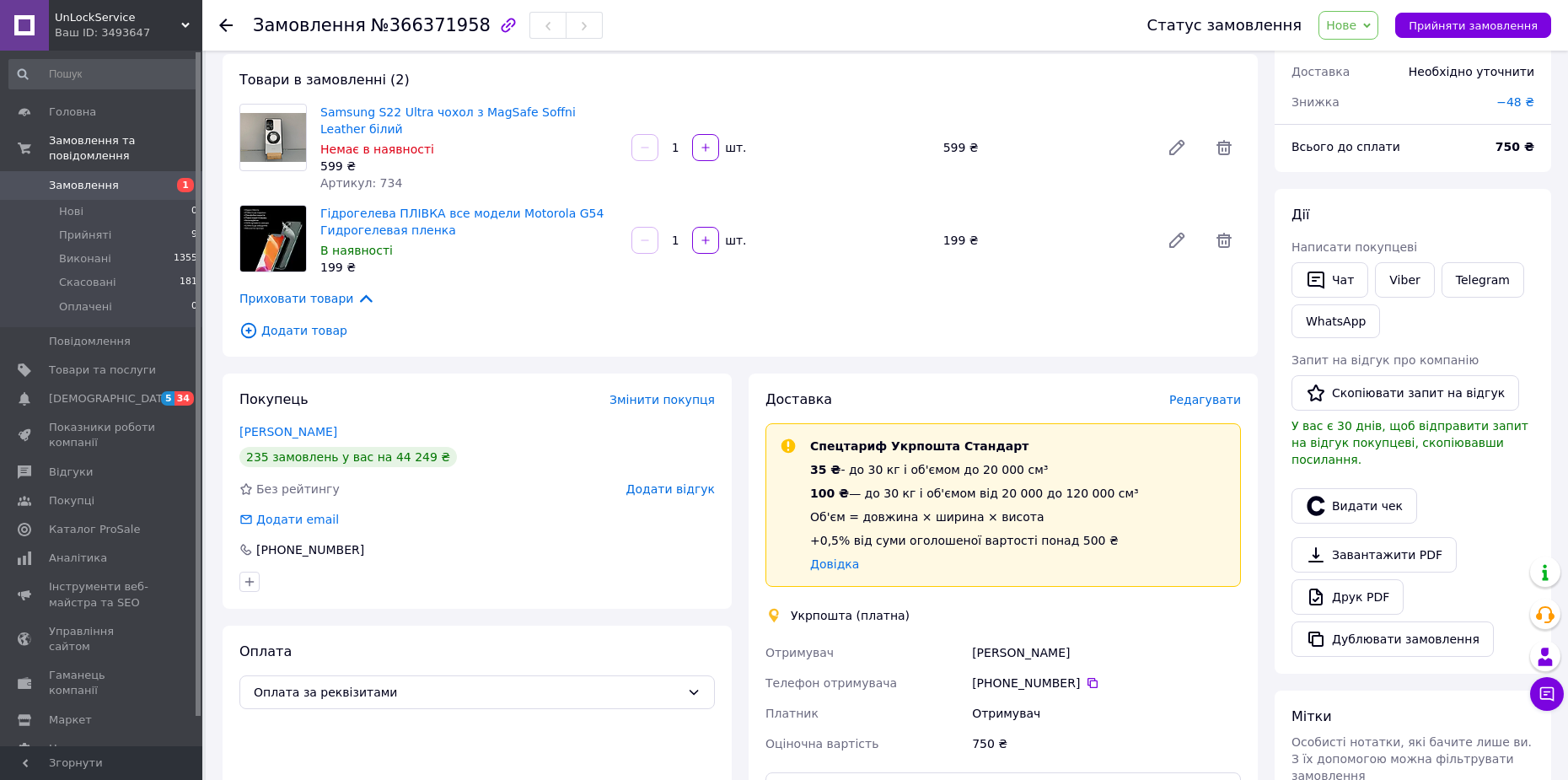
click at [1222, 413] on div "Доставка Редагувати Спецтариф Укрпошта Стандарт 35 ₴ - до 30 кг і об'ємом до 20…" at bounding box center [1003, 656] width 476 height 531
click at [1219, 406] on span "Редагувати" at bounding box center [1204, 400] width 72 height 14
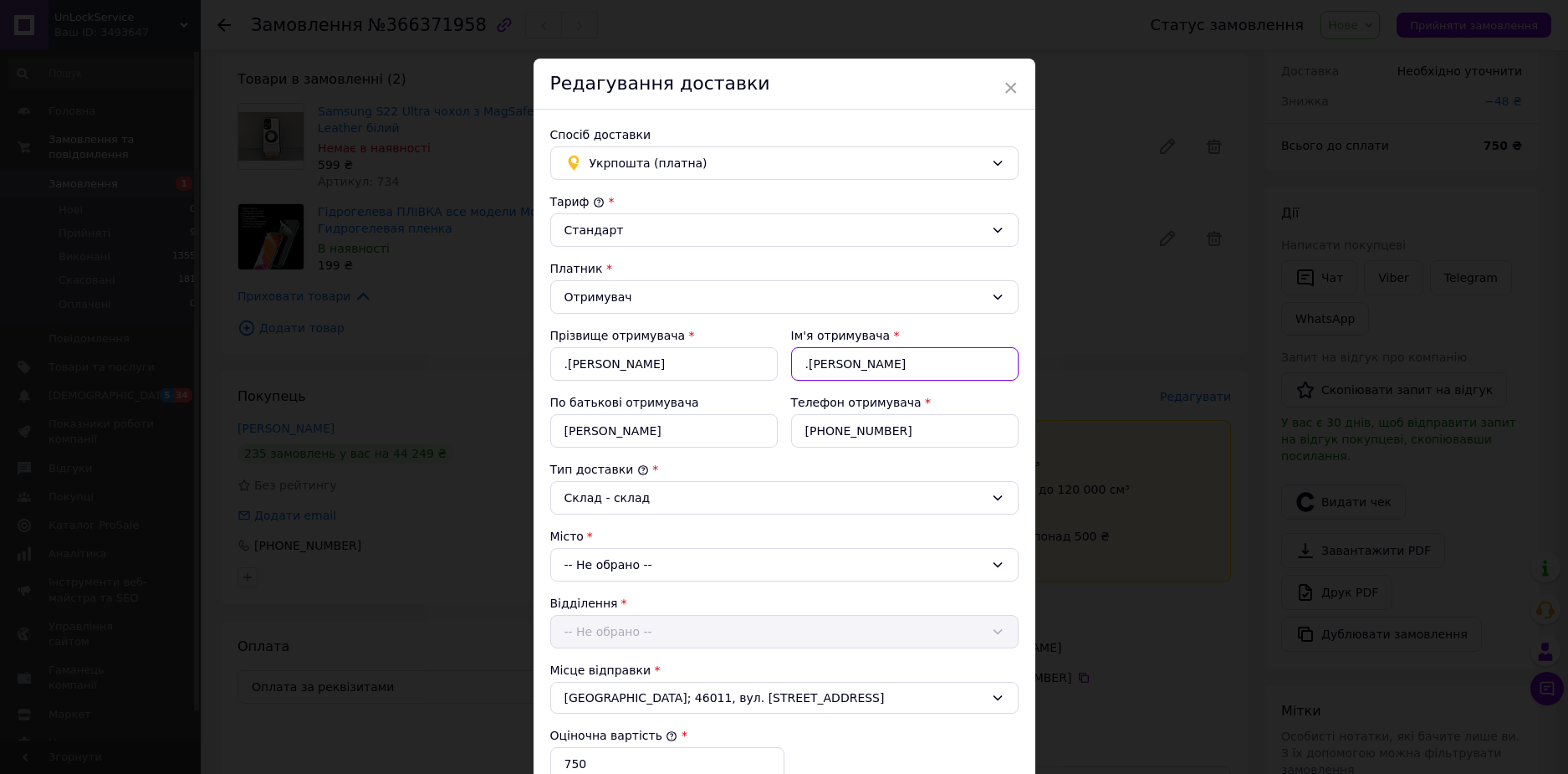
drag, startPoint x: 903, startPoint y: 351, endPoint x: 1037, endPoint y: 359, distance: 134.2
click at [1037, 359] on div "× Редагування доставки Спосіб доставки Укрпошта (платна) Тариф * Стандарт Платн…" at bounding box center [784, 387] width 1568 height 774
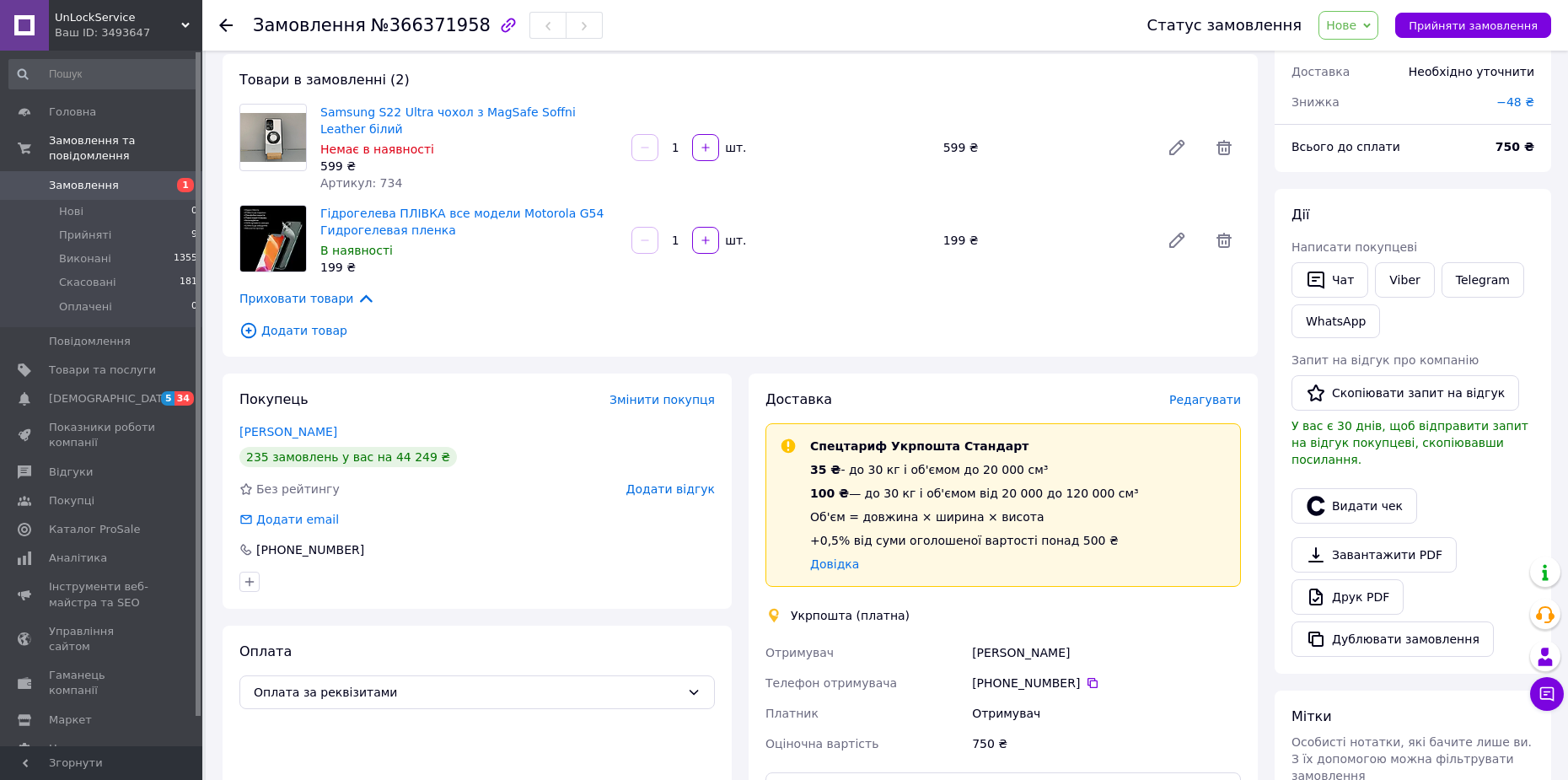
click at [1204, 407] on span "Редагувати" at bounding box center [1204, 400] width 72 height 14
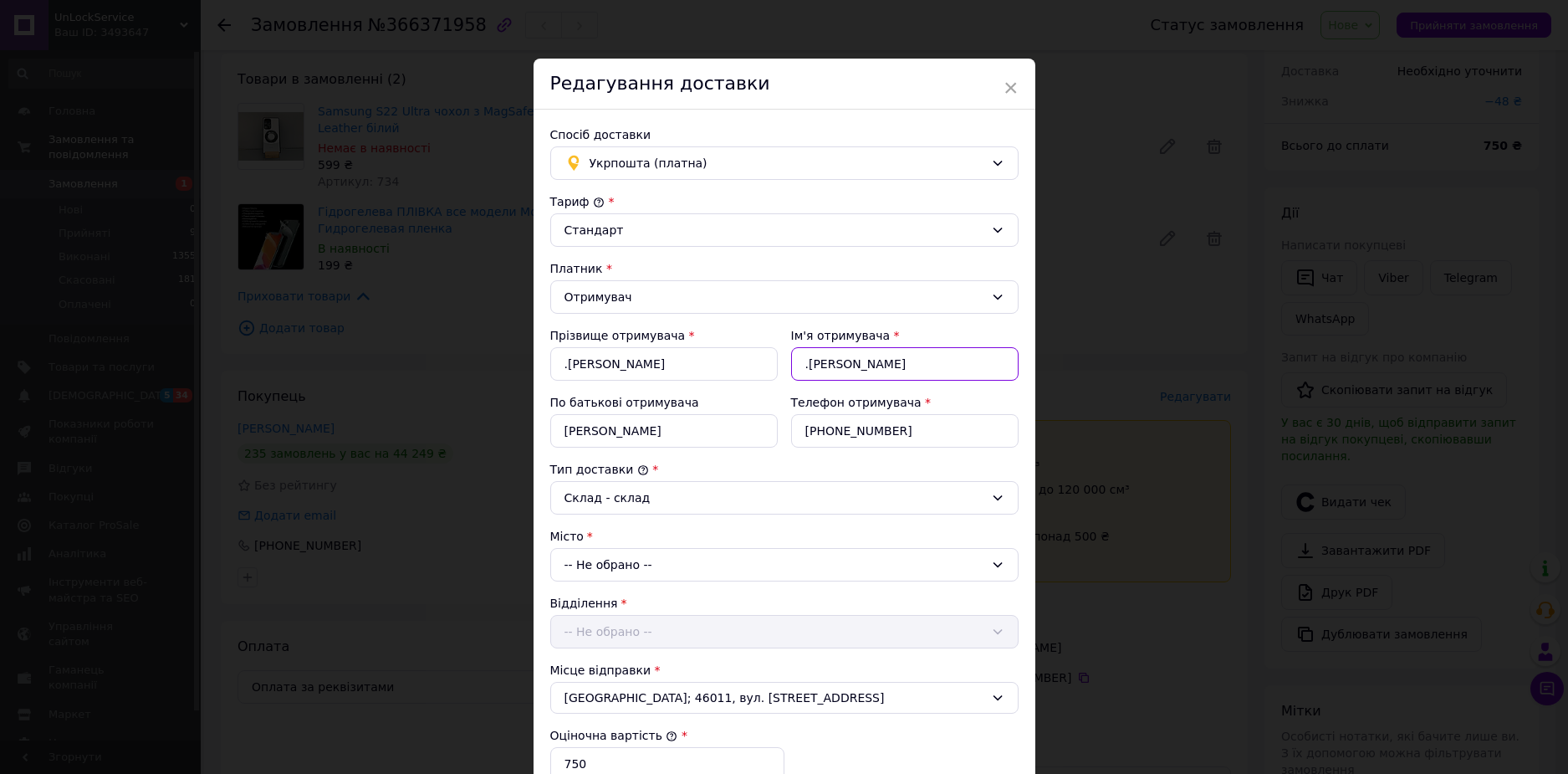
drag, startPoint x: 903, startPoint y: 363, endPoint x: 1054, endPoint y: 377, distance: 151.6
click at [1054, 377] on div "× Редагування доставки Спосіб доставки Укрпошта (платна) Тариф * Стандарт Платн…" at bounding box center [784, 387] width 1568 height 774
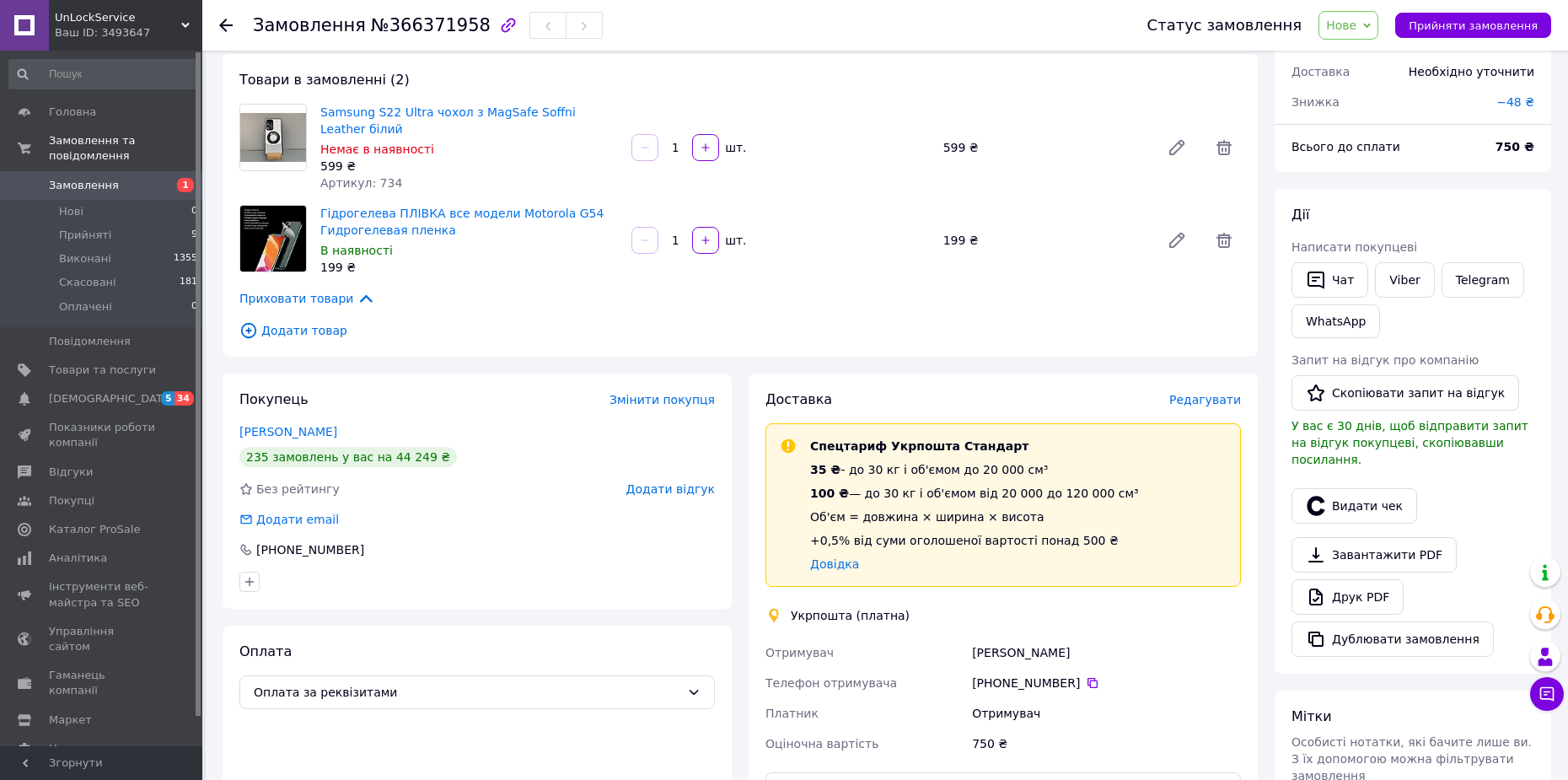
click at [1082, 405] on div "Доставка" at bounding box center [967, 400] width 404 height 20
click at [1224, 401] on span "Редагувати" at bounding box center [1204, 400] width 72 height 14
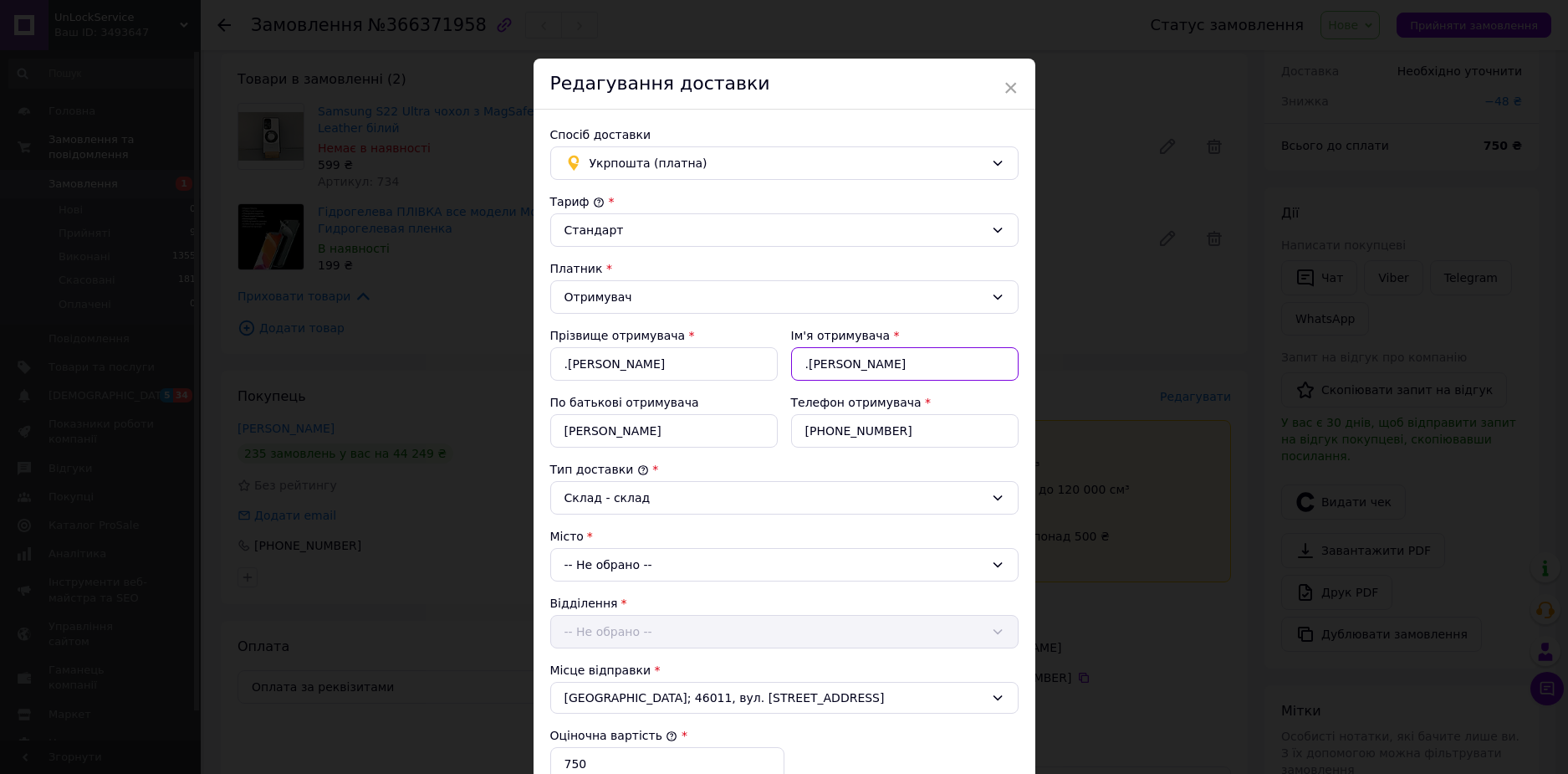
click at [966, 372] on input ".[PERSON_NAME]" at bounding box center [905, 363] width 227 height 33
drag, startPoint x: 902, startPoint y: 357, endPoint x: 1017, endPoint y: 363, distance: 115.2
click at [1017, 363] on div "Ім'я отримувача * .[PERSON_NAME]" at bounding box center [905, 354] width 241 height 67
drag, startPoint x: 870, startPoint y: 361, endPoint x: 767, endPoint y: 373, distance: 103.7
click at [738, 372] on div "Прізвище отримувача * .[PERSON_NAME] отримувача * .[PERSON_NAME] батькові отрим…" at bounding box center [785, 387] width 482 height 134
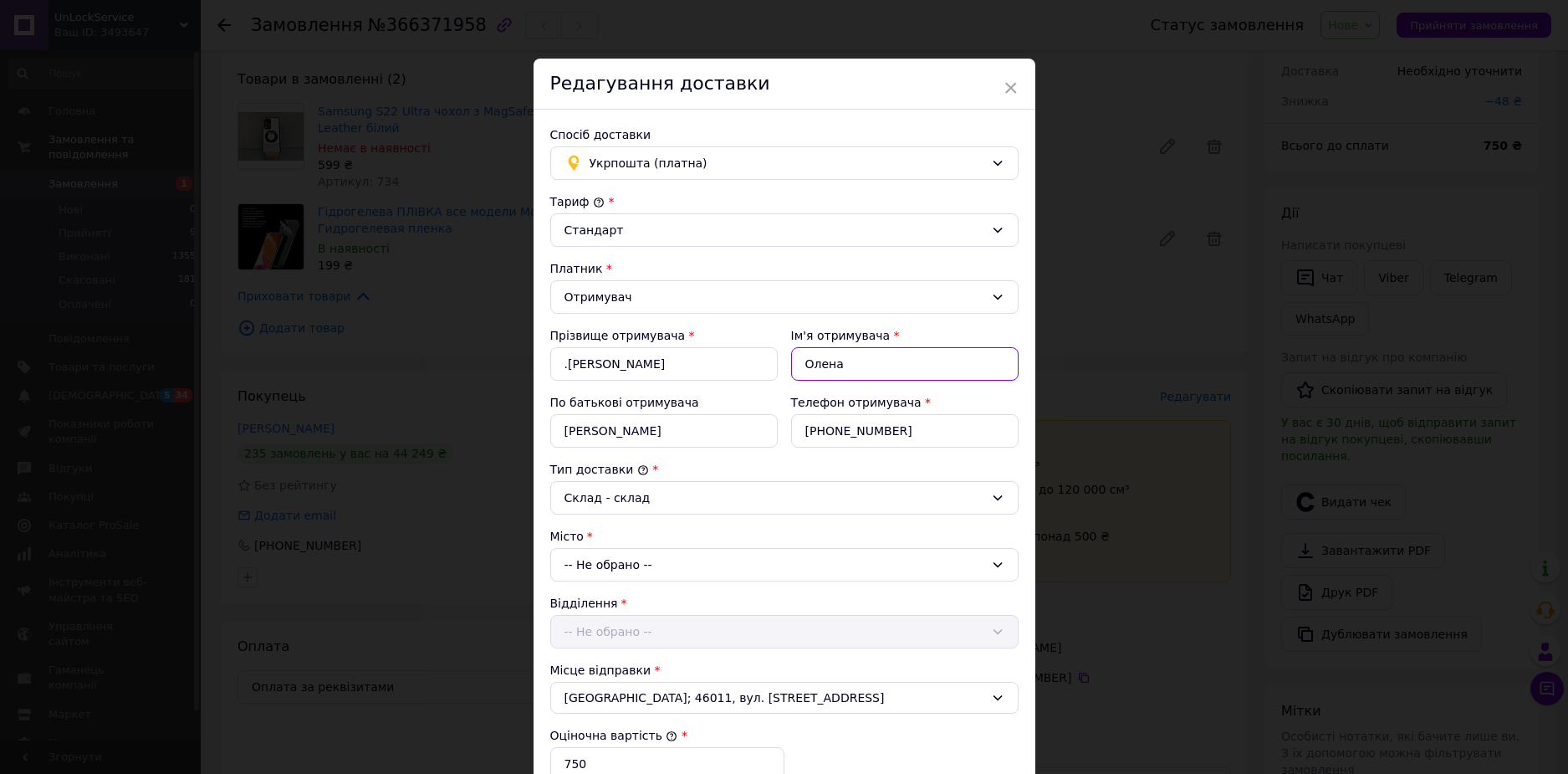
type input "Олена"
drag, startPoint x: 622, startPoint y: 364, endPoint x: 893, endPoint y: 364, distance: 271.0
click at [893, 364] on div "Прізвище отримувача * .[PERSON_NAME] отримувача * [PERSON_NAME] батькові отриму…" at bounding box center [785, 387] width 482 height 134
click at [567, 365] on input ".[PERSON_NAME]" at bounding box center [664, 363] width 227 height 33
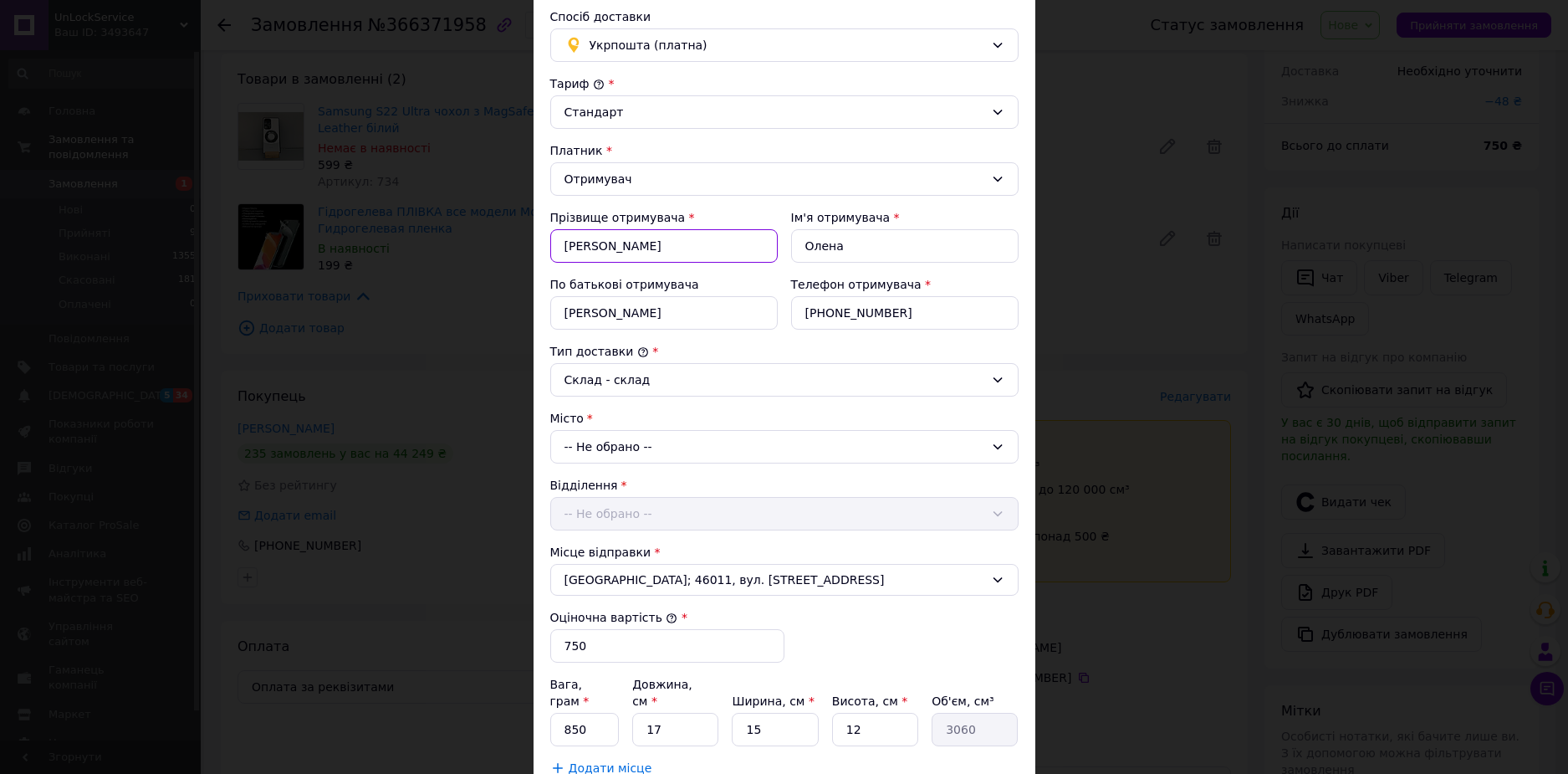
scroll to position [168, 0]
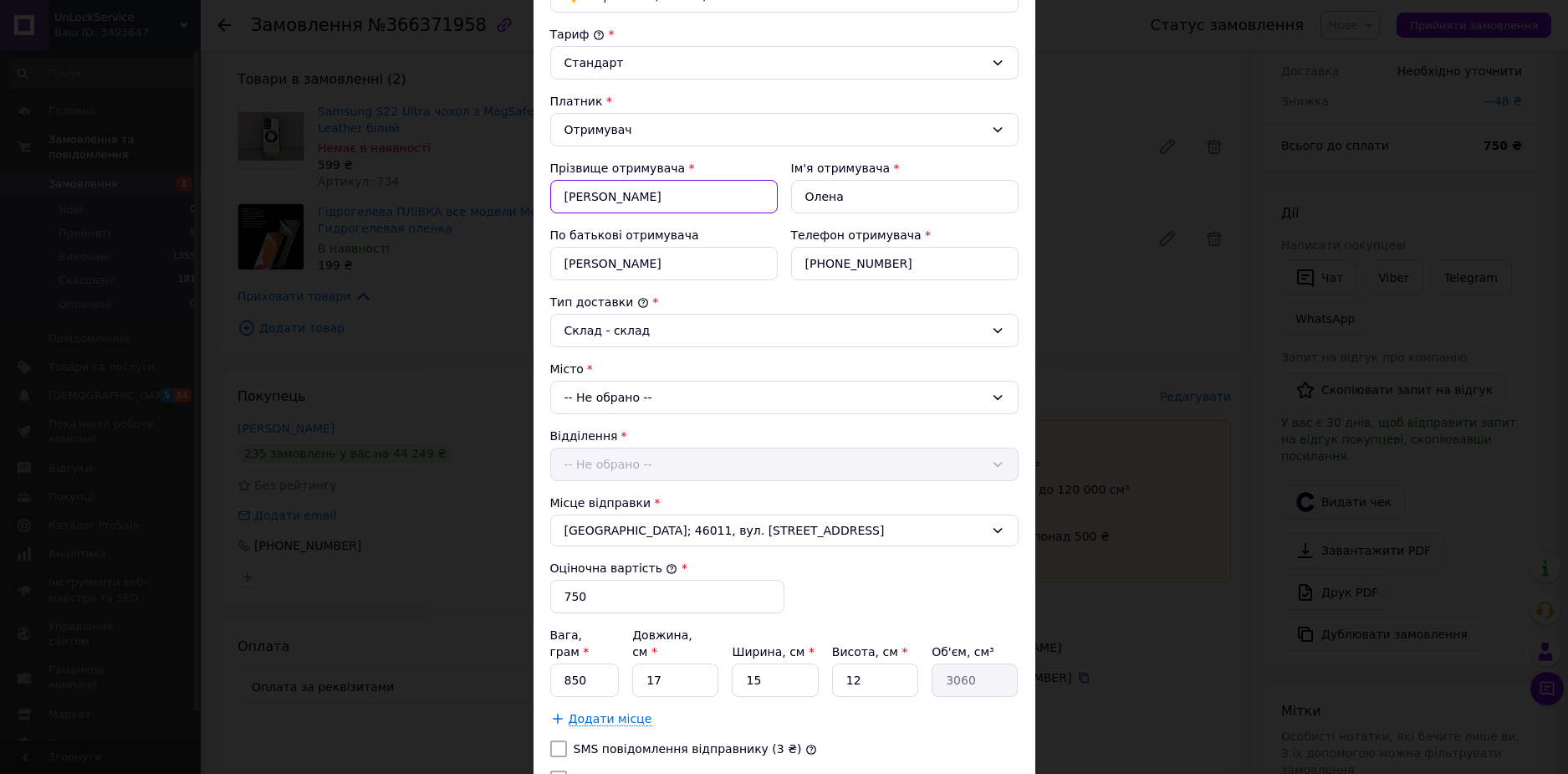
type input "[PERSON_NAME]"
click at [611, 383] on div "-- Не обрано --" at bounding box center [785, 397] width 469 height 33
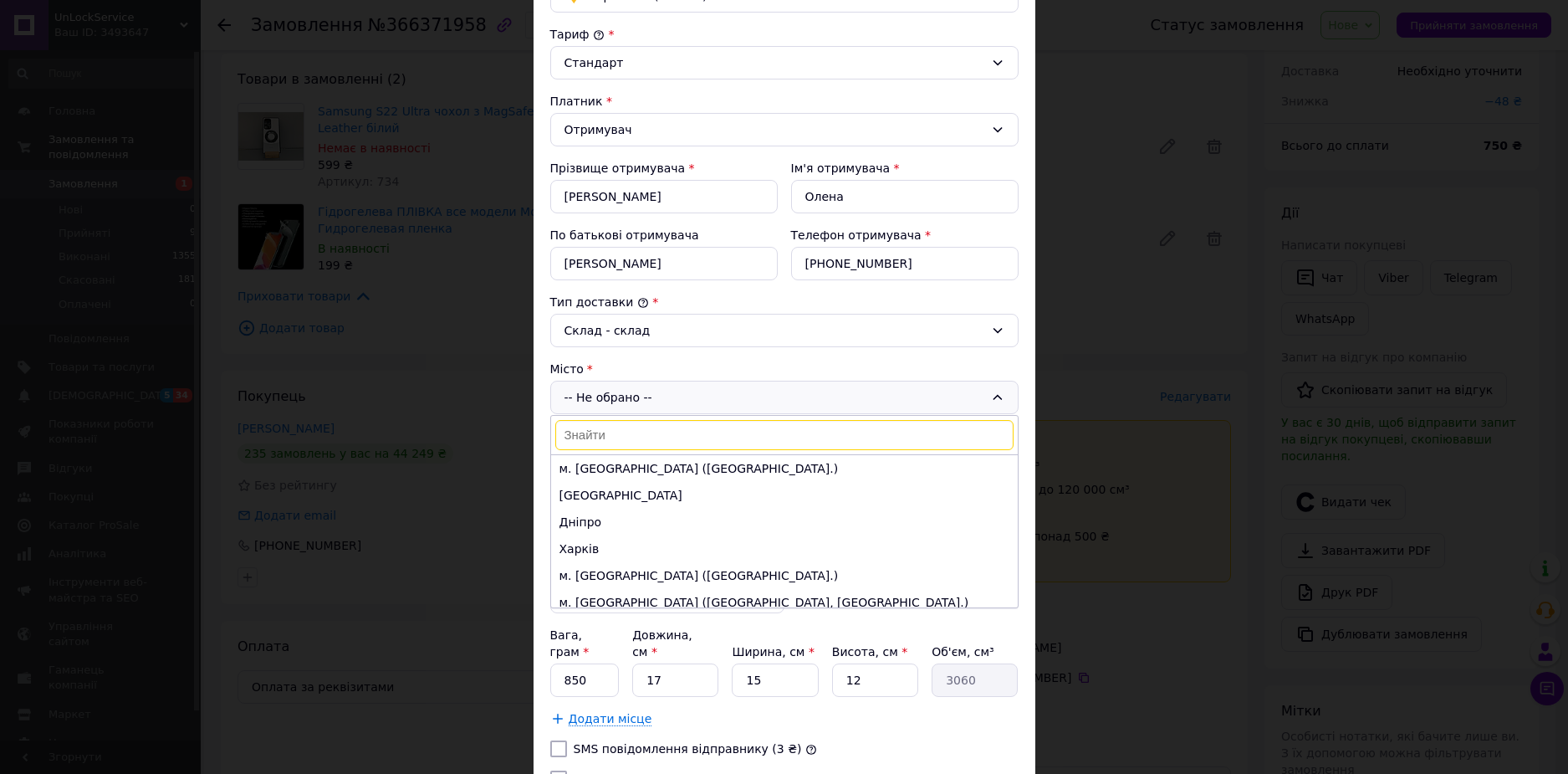
click at [598, 434] on input at bounding box center [785, 434] width 458 height 30
click at [604, 441] on input at bounding box center [785, 434] width 458 height 30
click at [587, 439] on input at bounding box center [785, 434] width 458 height 30
